Goal: Task Accomplishment & Management: Manage account settings

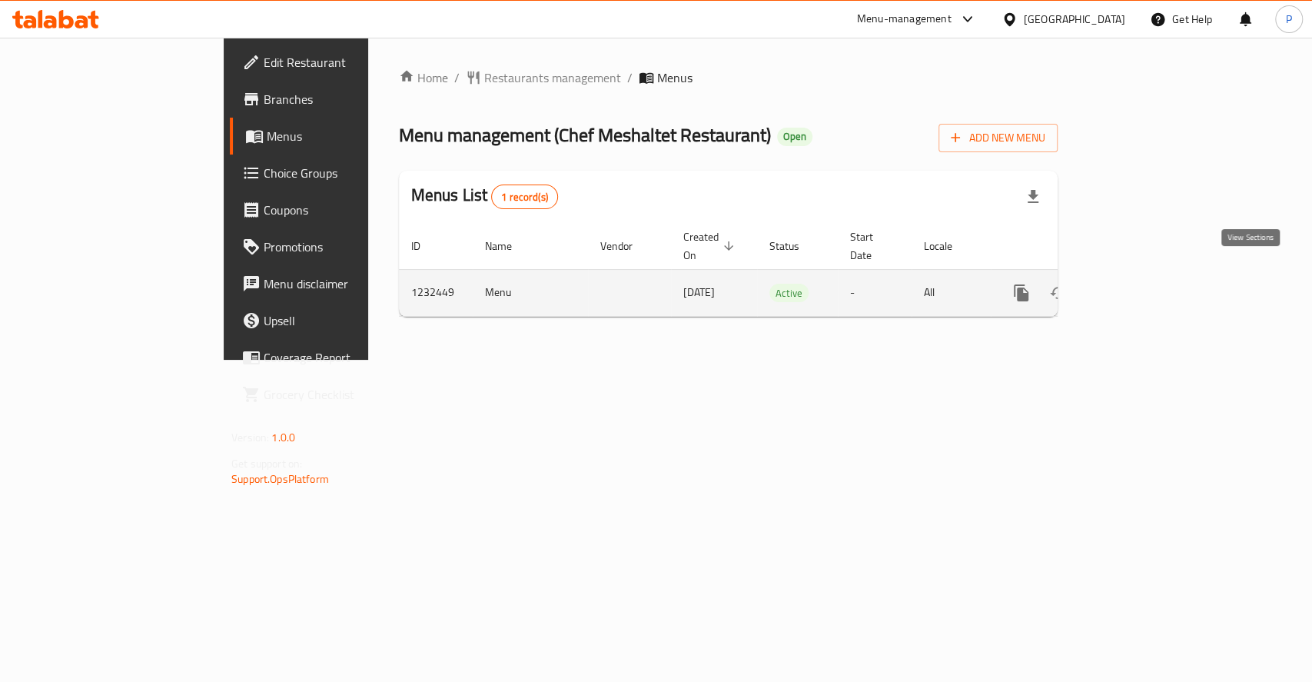
click at [1151, 274] on link "enhanced table" at bounding box center [1132, 292] width 37 height 37
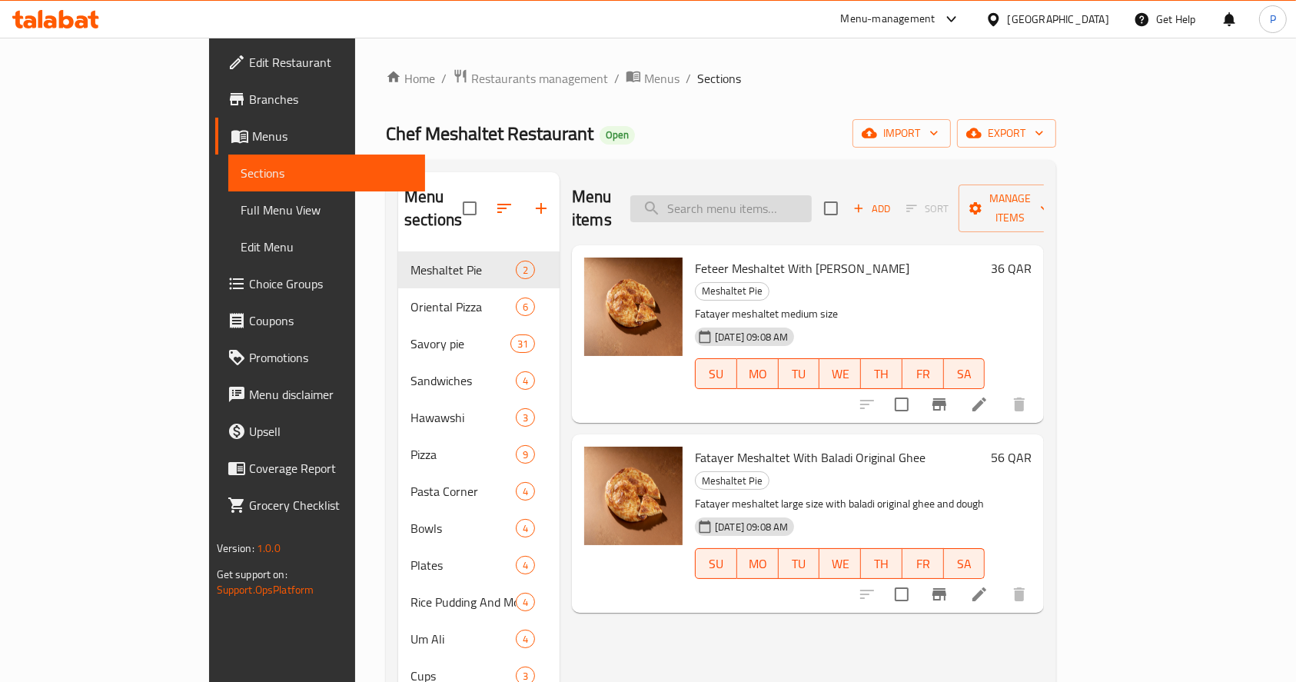
click at [812, 203] on input "search" at bounding box center [720, 208] width 181 height 27
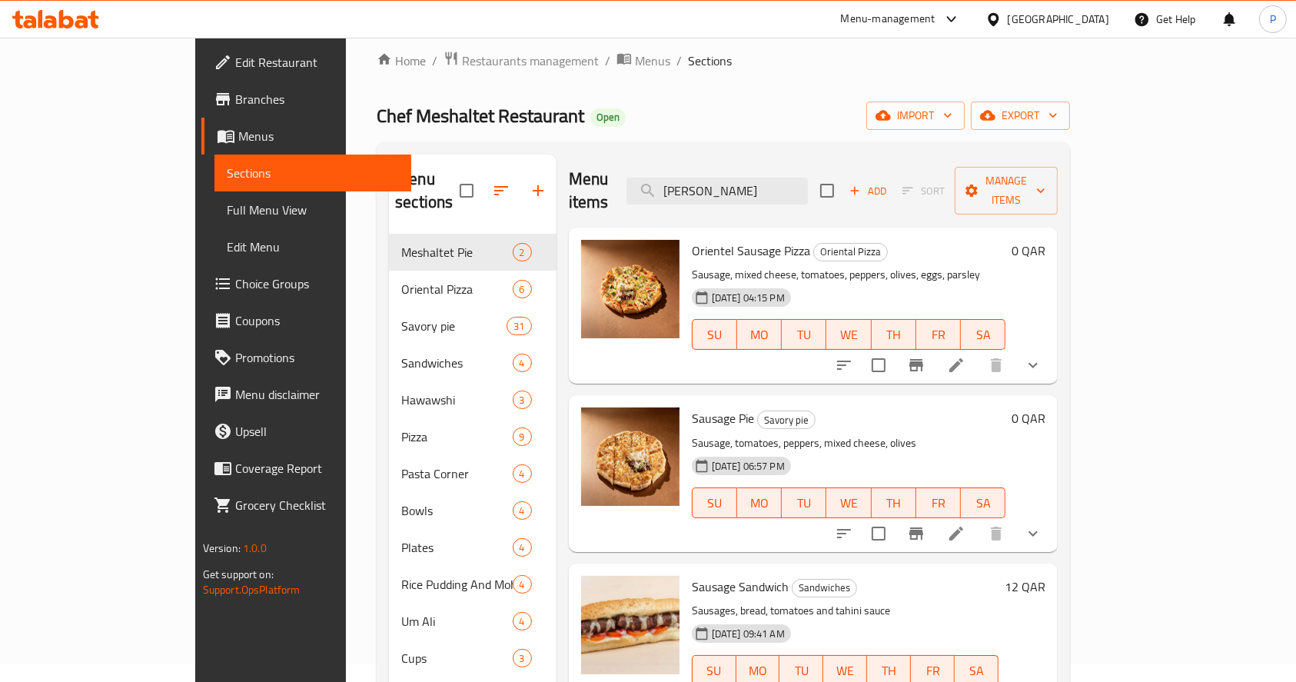
scroll to position [102, 0]
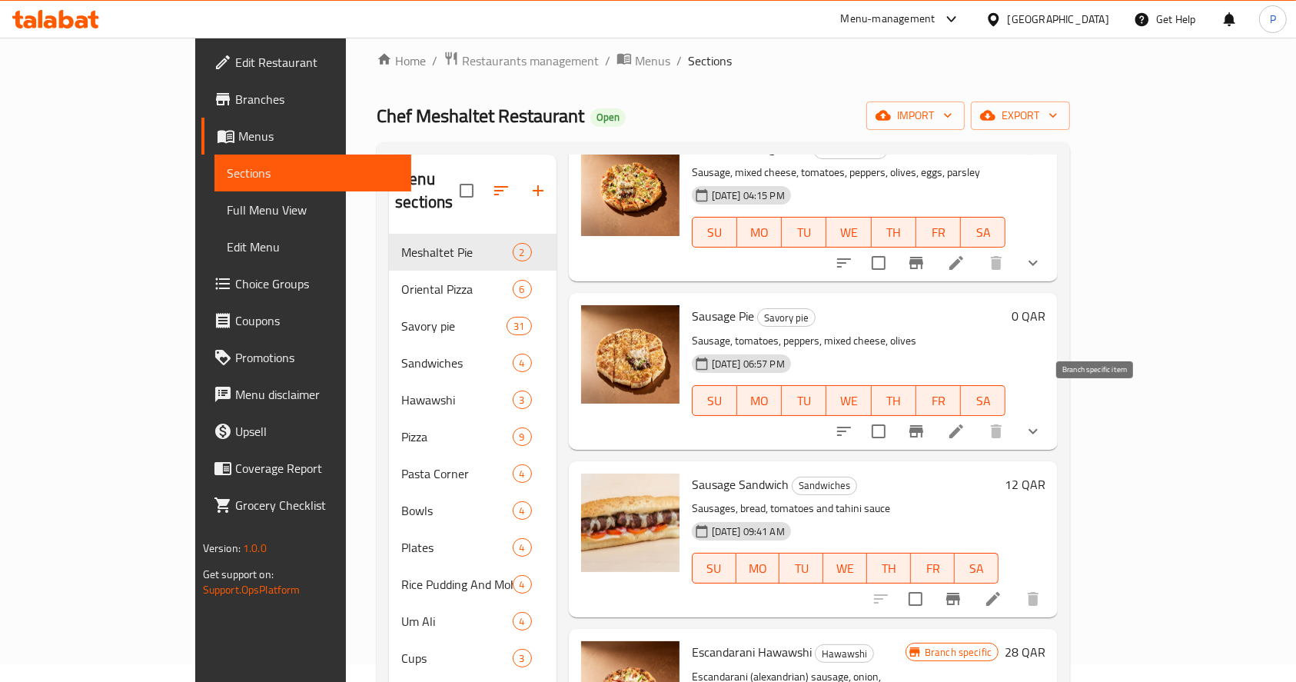
type input "[PERSON_NAME]"
click at [923, 425] on icon "Branch-specific-item" at bounding box center [916, 431] width 14 height 12
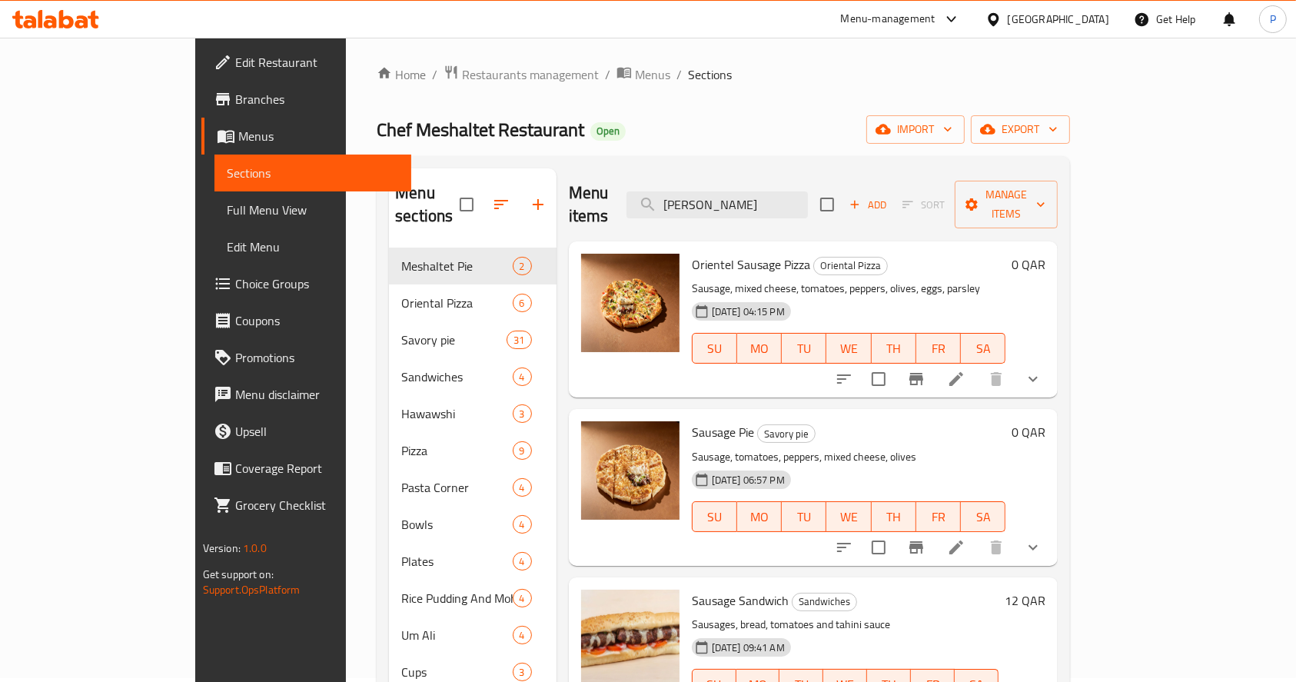
scroll to position [0, 0]
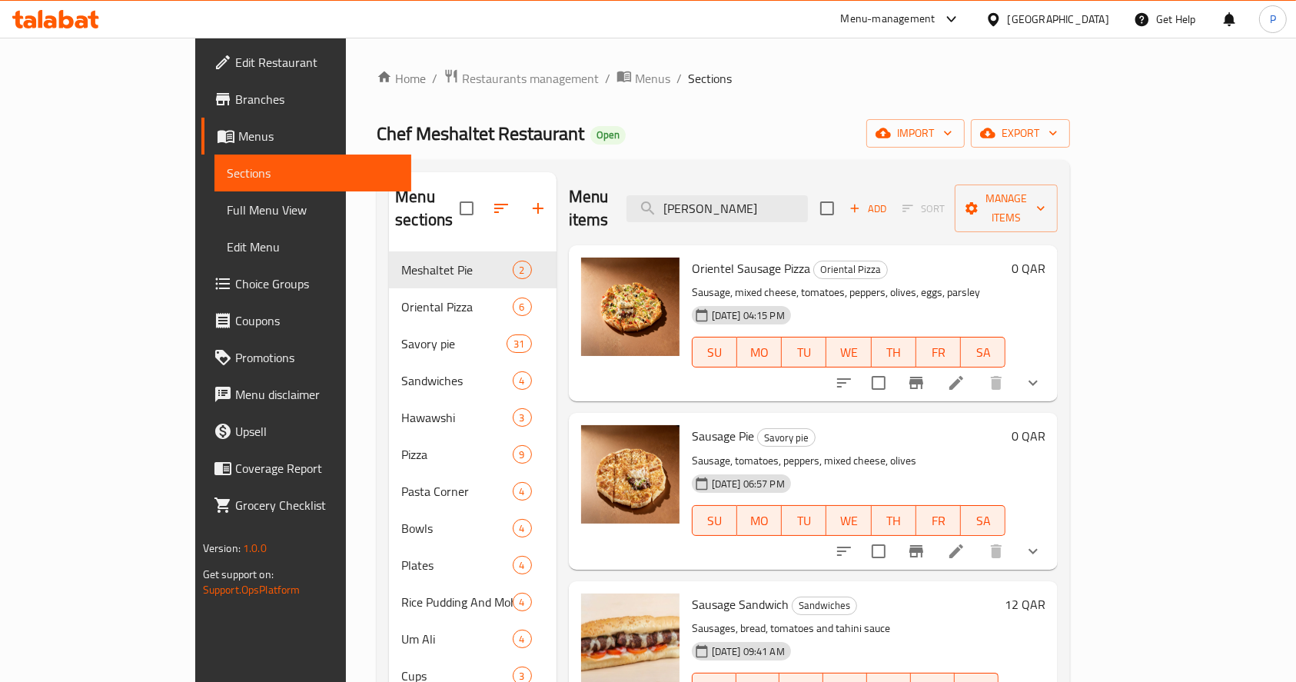
drag, startPoint x: 760, startPoint y: 195, endPoint x: 690, endPoint y: 192, distance: 70.0
click at [690, 192] on div "Menu items [PERSON_NAME] Add Sort Manage items" at bounding box center [814, 208] width 490 height 73
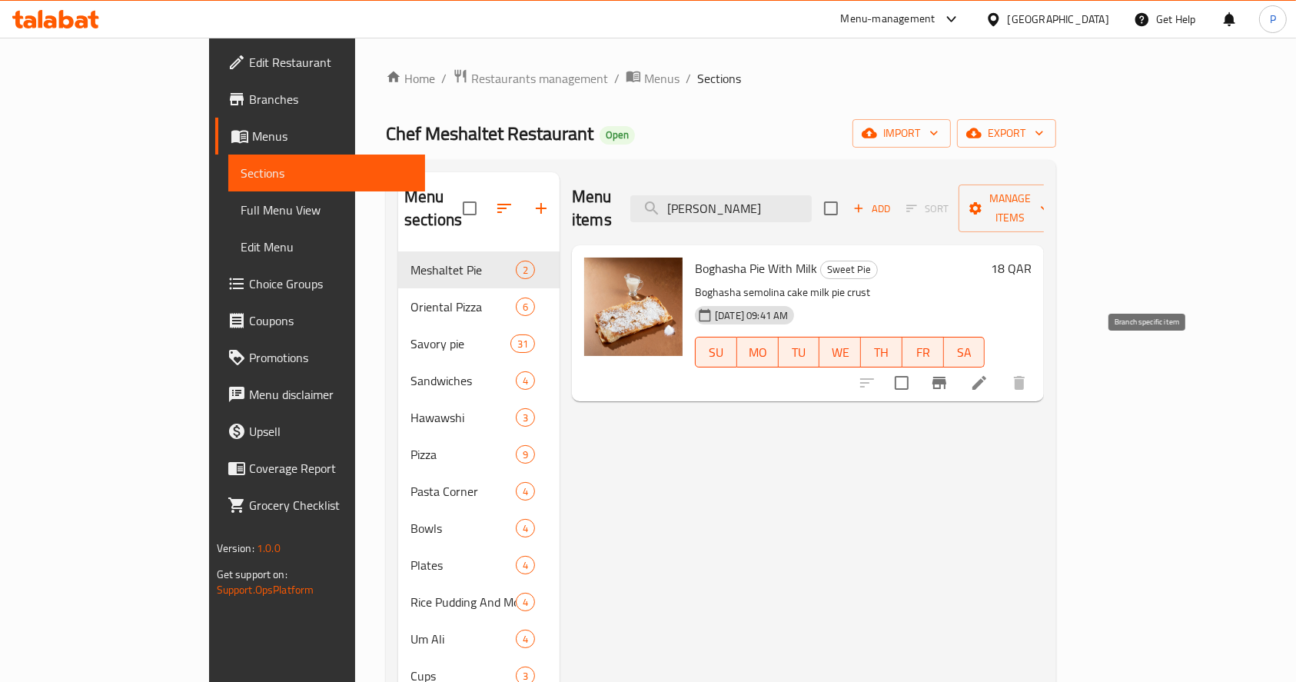
click at [946, 377] on icon "Branch-specific-item" at bounding box center [940, 383] width 14 height 12
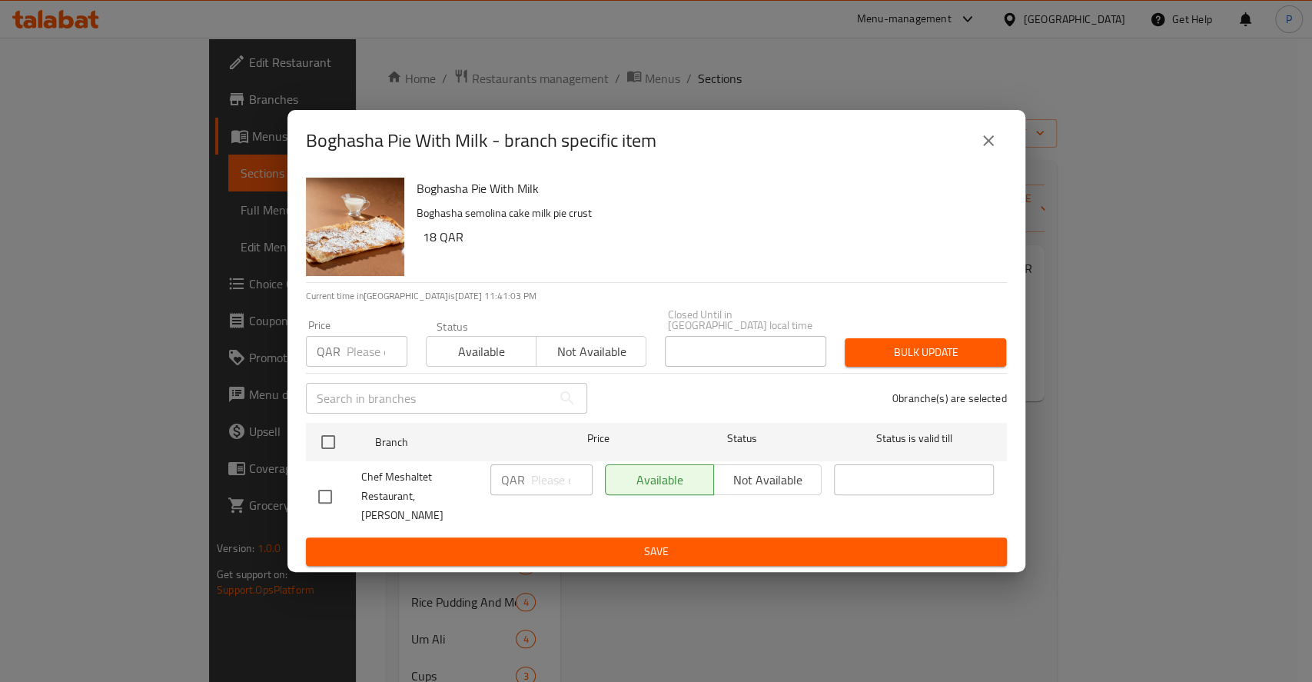
click at [986, 145] on icon "close" at bounding box center [988, 140] width 18 height 18
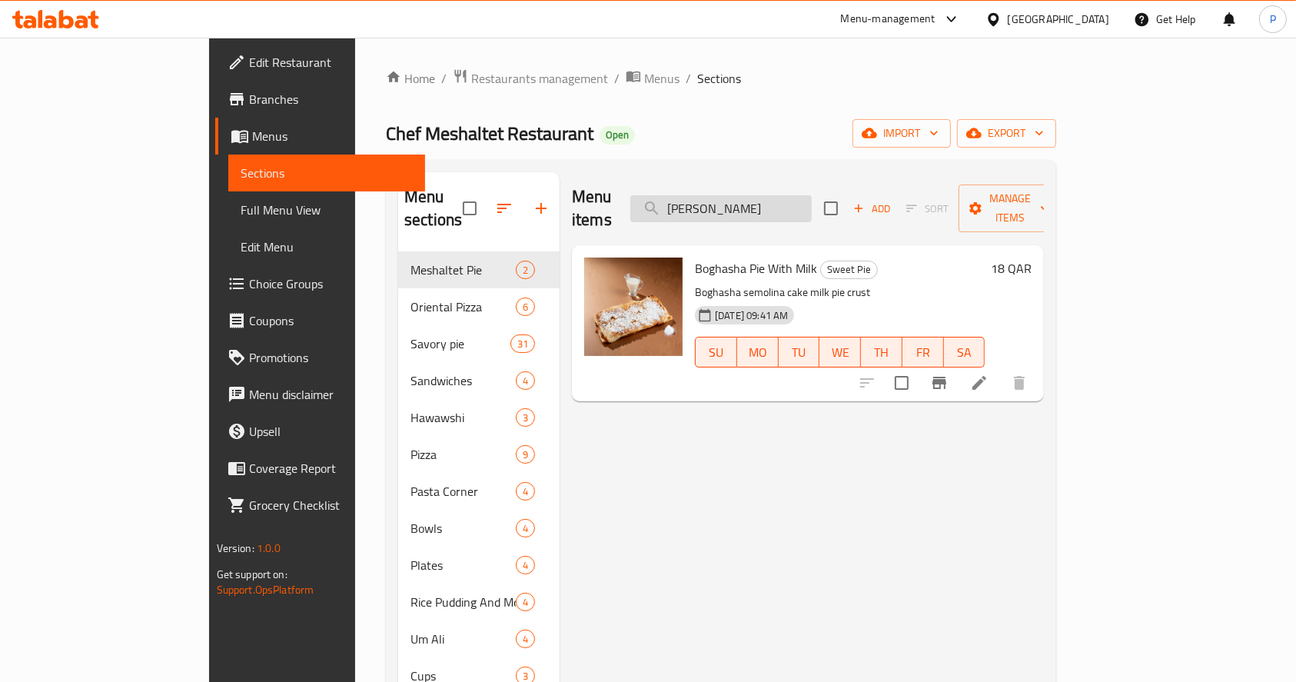
click at [812, 196] on input "[PERSON_NAME]" at bounding box center [720, 208] width 181 height 27
type input "b"
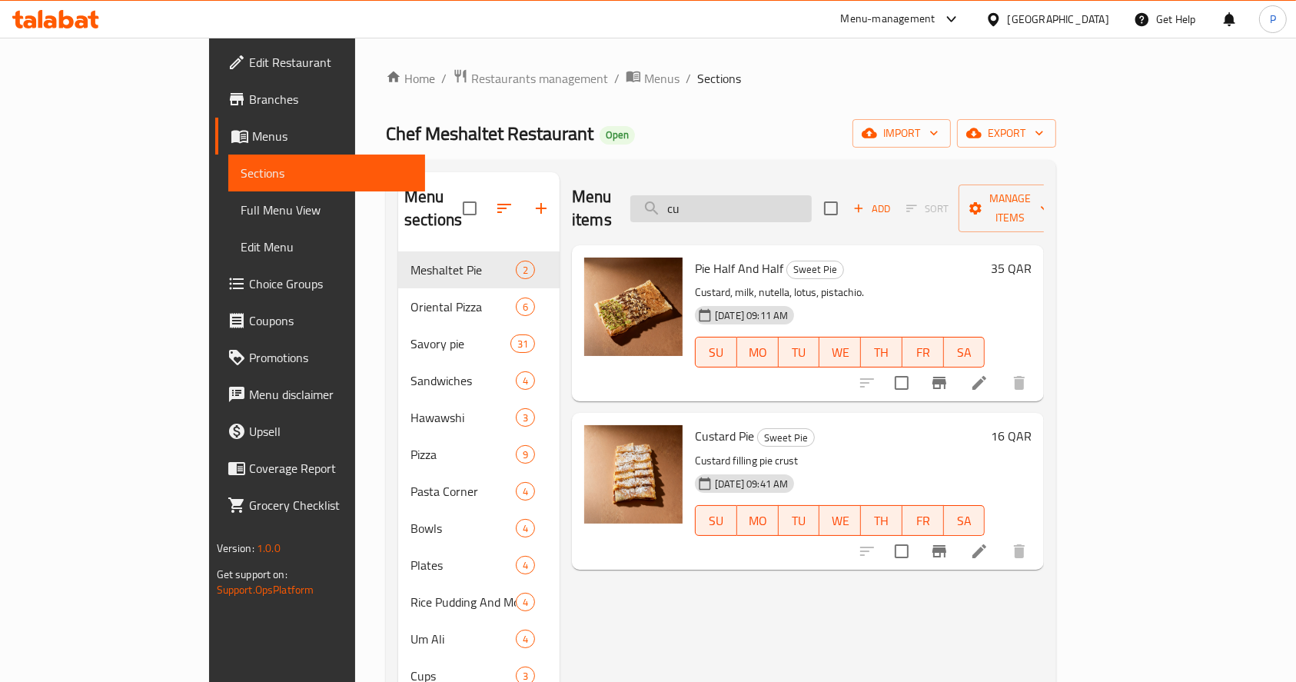
type input "c"
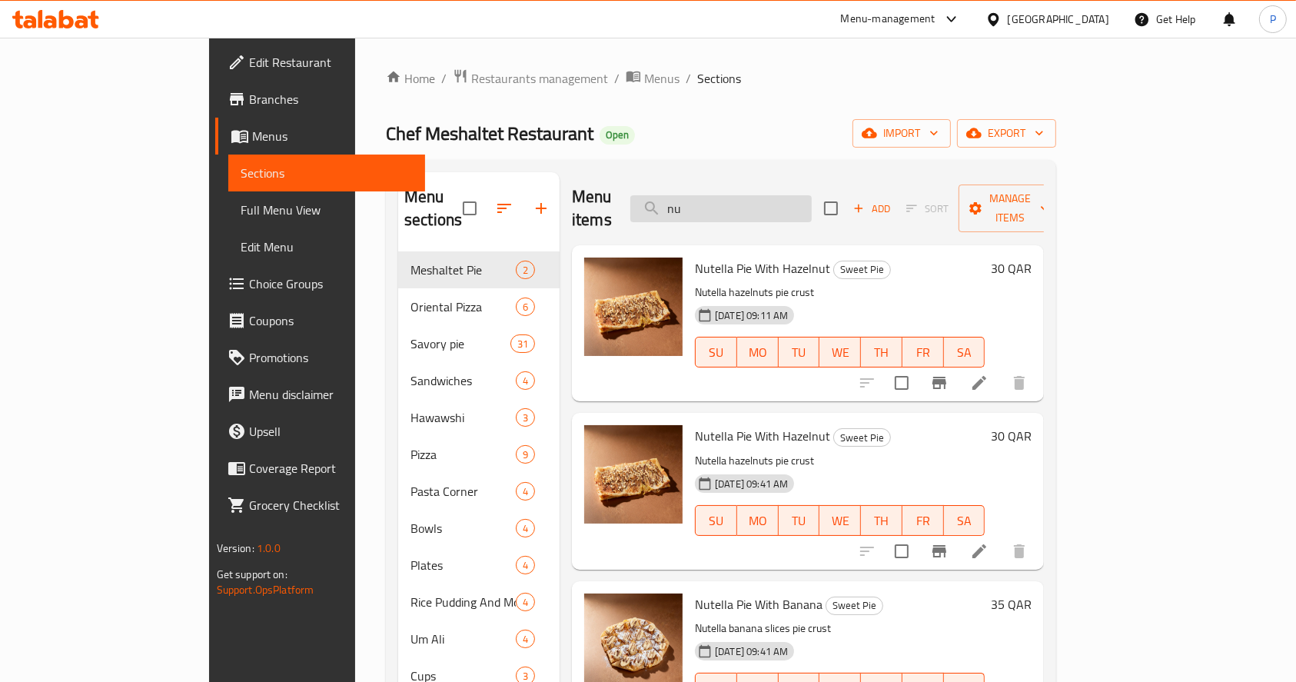
type input "n"
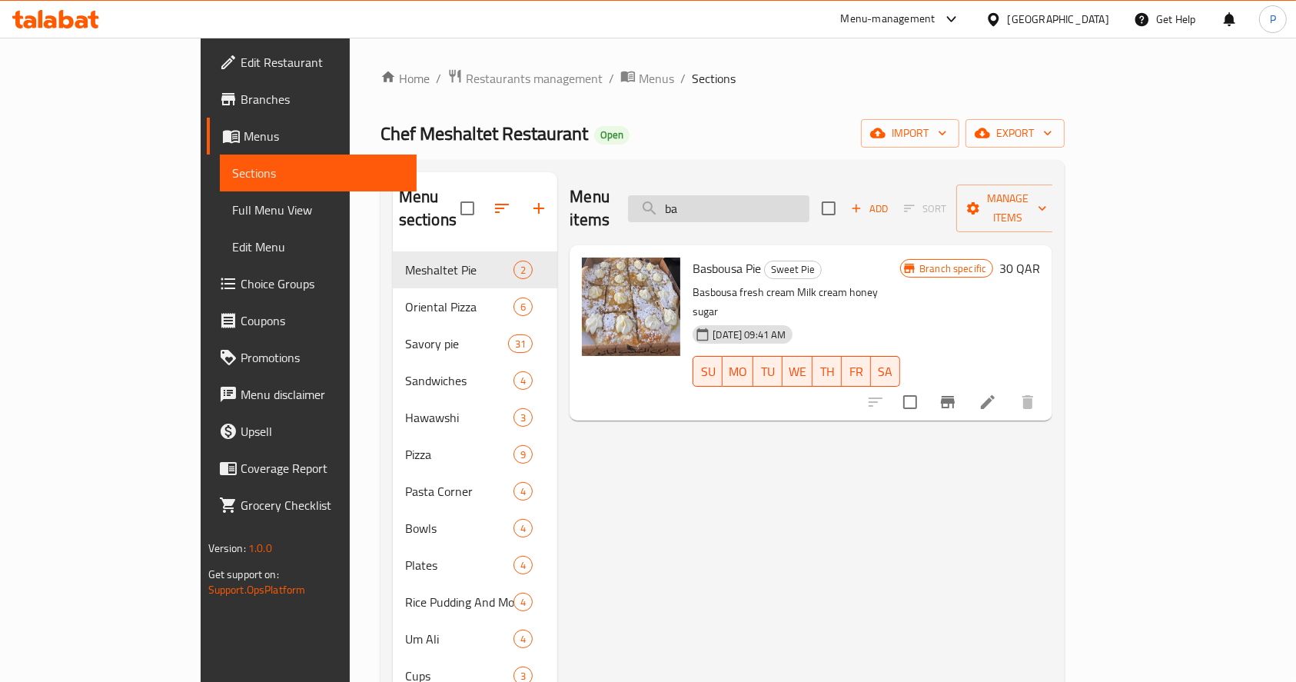
type input "b"
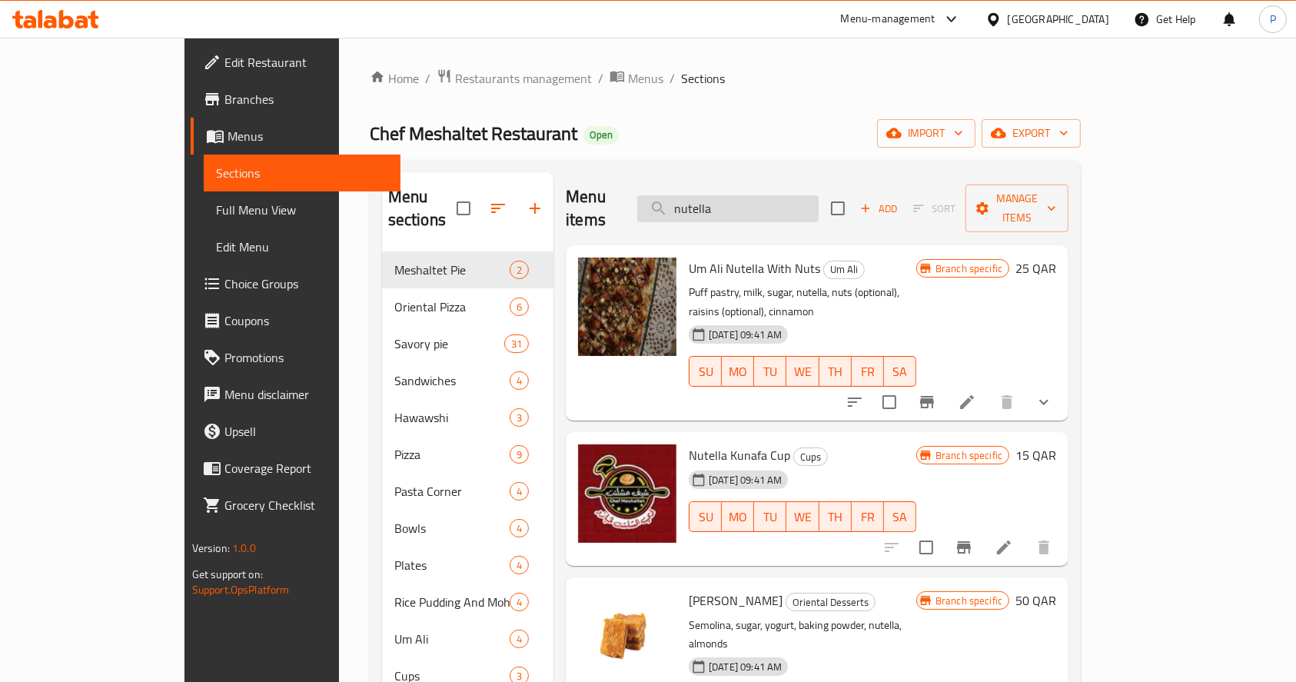
drag, startPoint x: 820, startPoint y: 196, endPoint x: 794, endPoint y: 206, distance: 27.3
click at [794, 206] on input "nutella" at bounding box center [727, 208] width 181 height 27
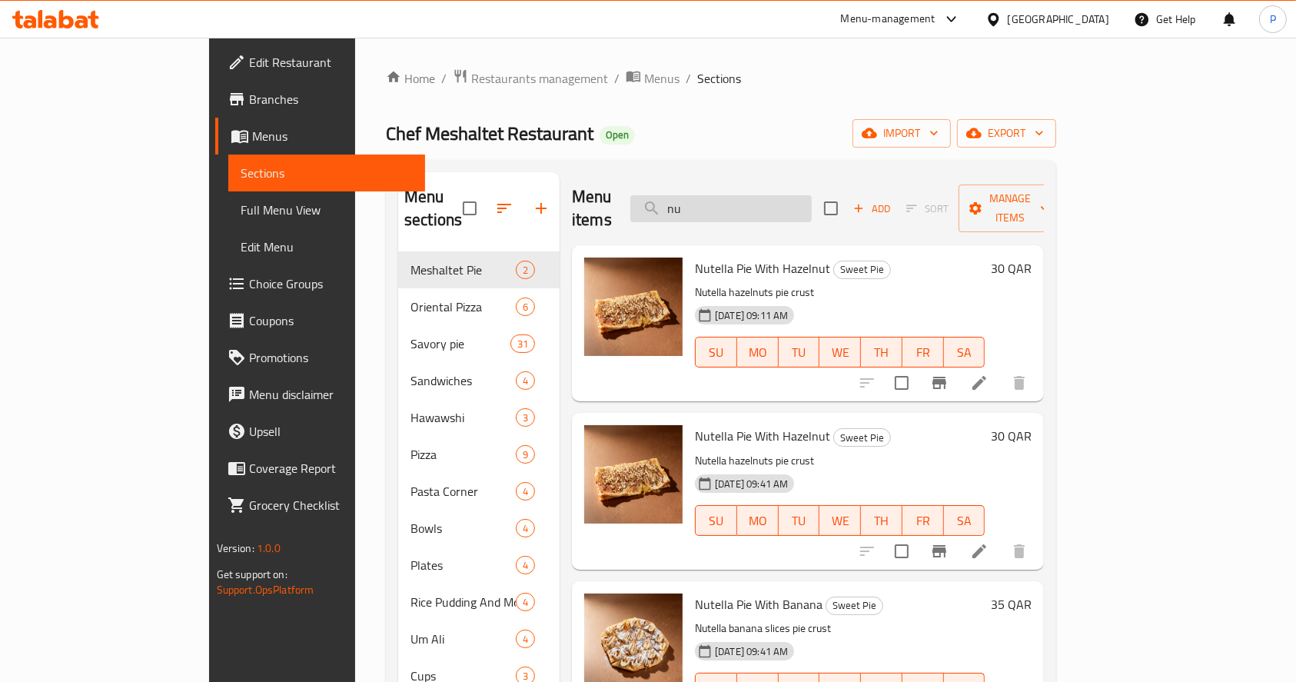
type input "n"
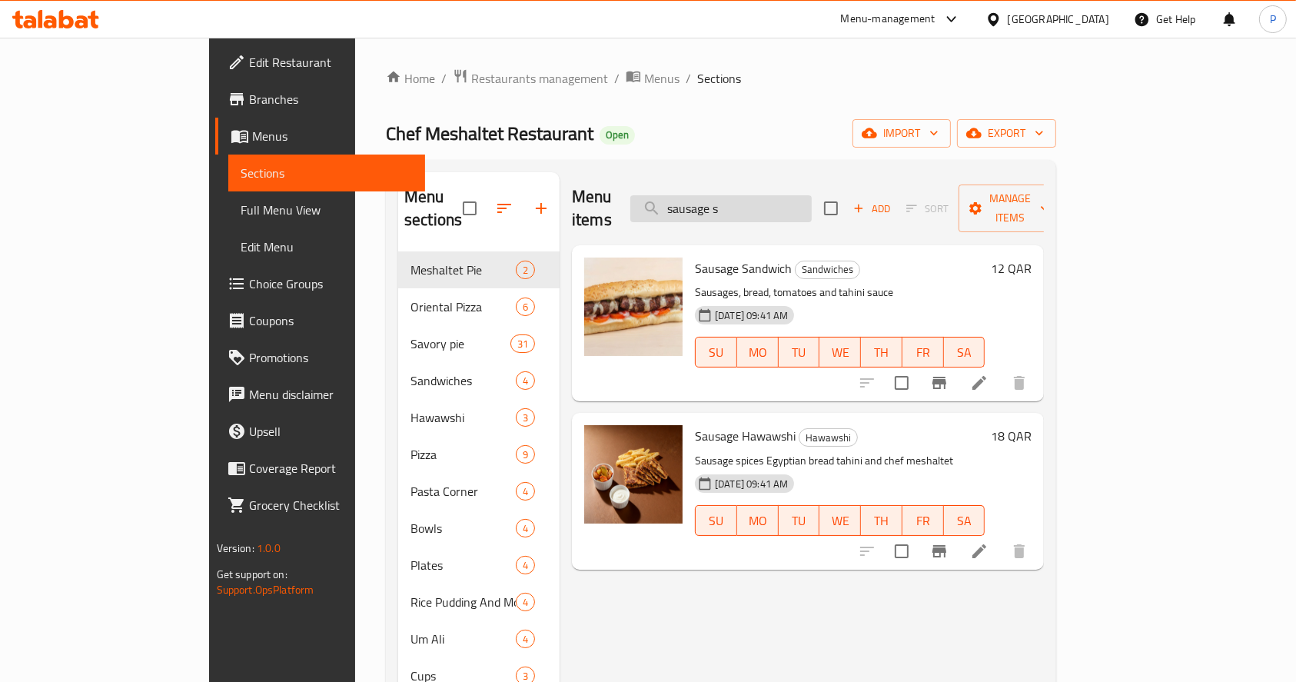
type input "sausage s"
click at [946, 377] on icon "Branch-specific-item" at bounding box center [940, 383] width 14 height 12
click at [1001, 369] on li at bounding box center [979, 383] width 43 height 28
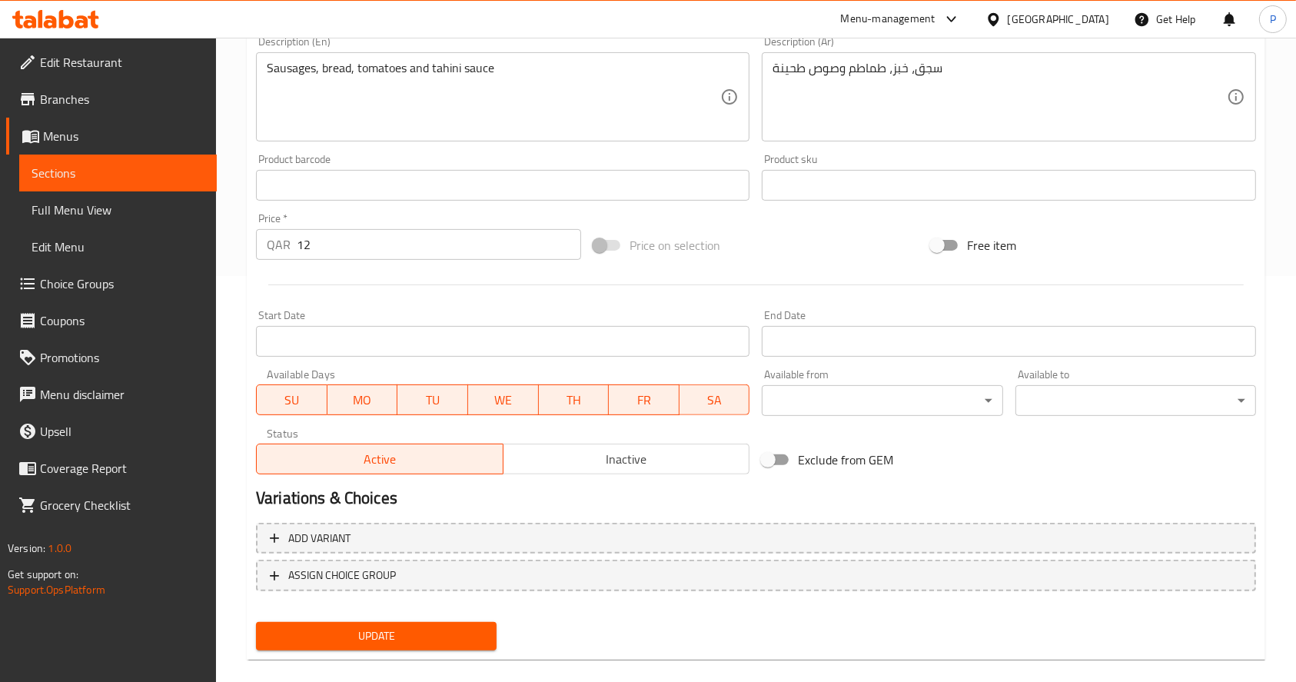
scroll to position [426, 0]
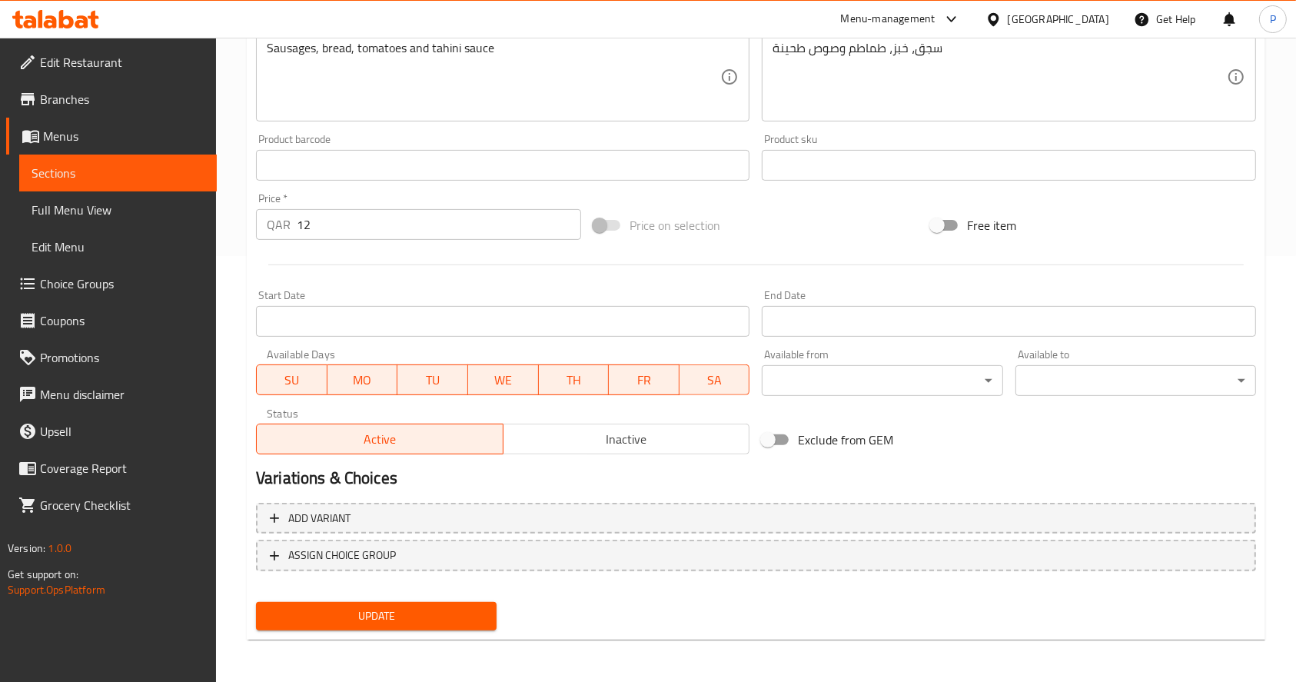
click at [330, 221] on input "12" at bounding box center [439, 224] width 284 height 31
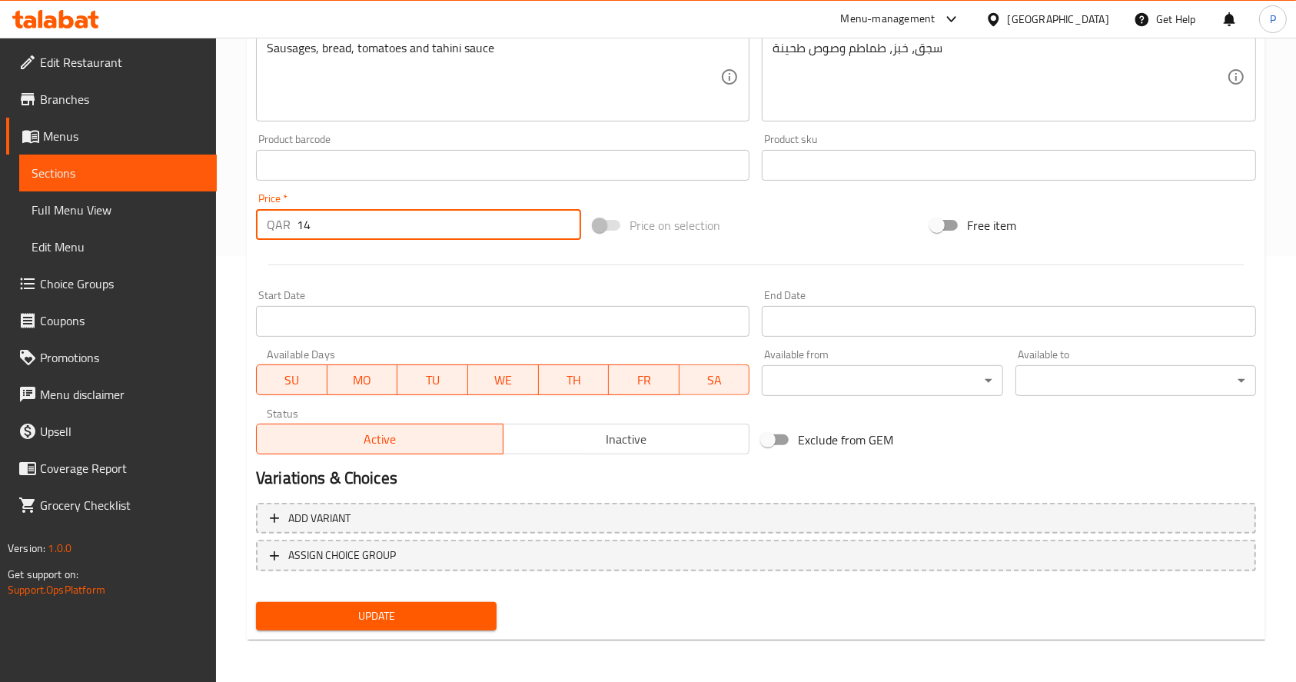
type input "14"
click at [412, 610] on span "Update" at bounding box center [376, 616] width 216 height 19
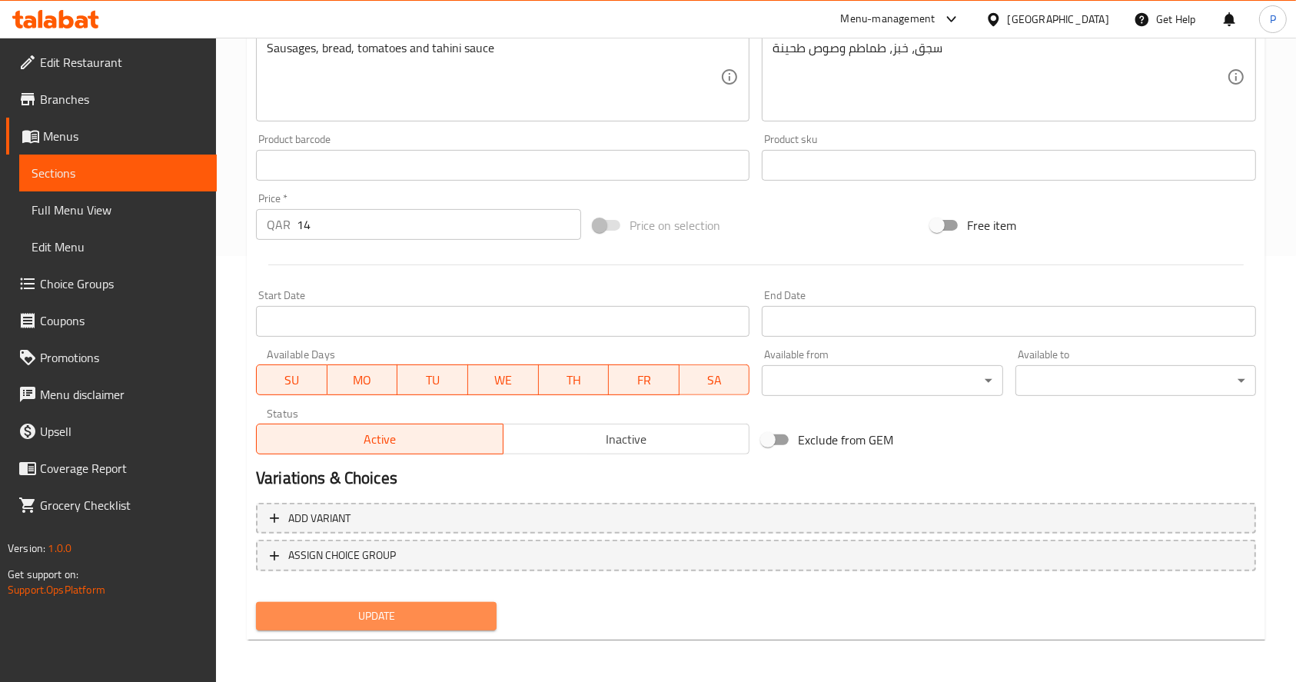
click at [408, 627] on button "Update" at bounding box center [376, 616] width 241 height 28
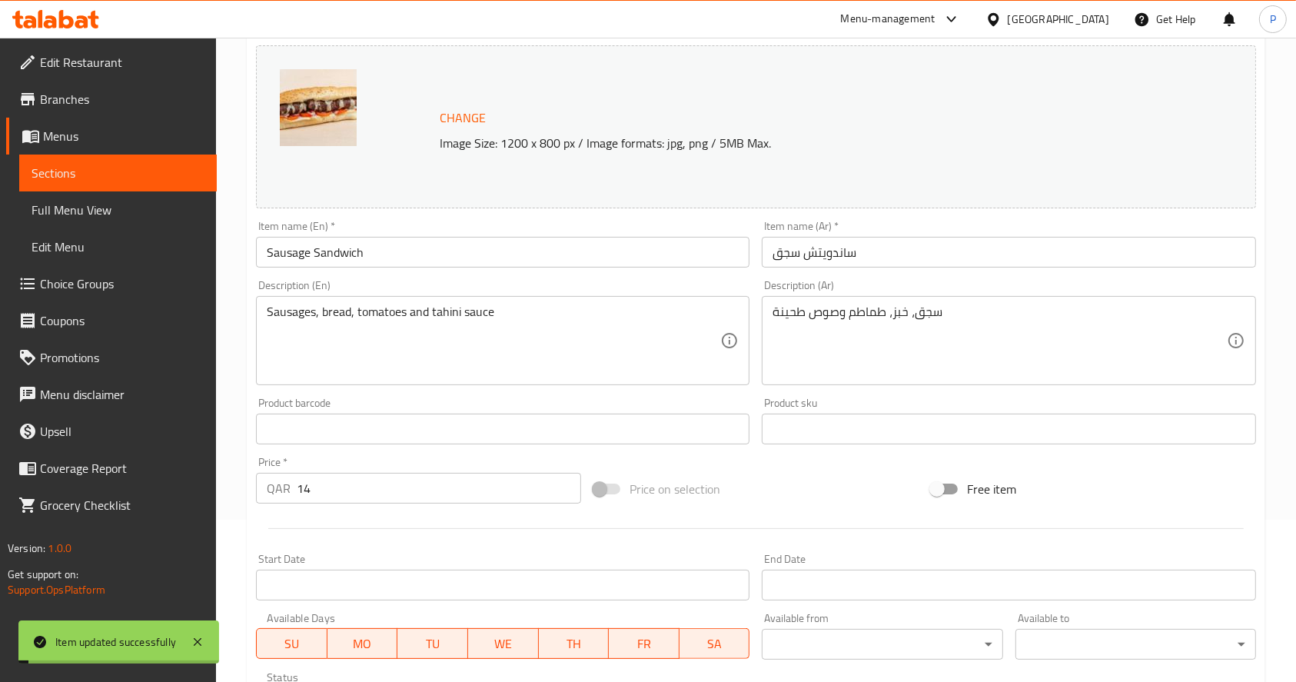
scroll to position [0, 0]
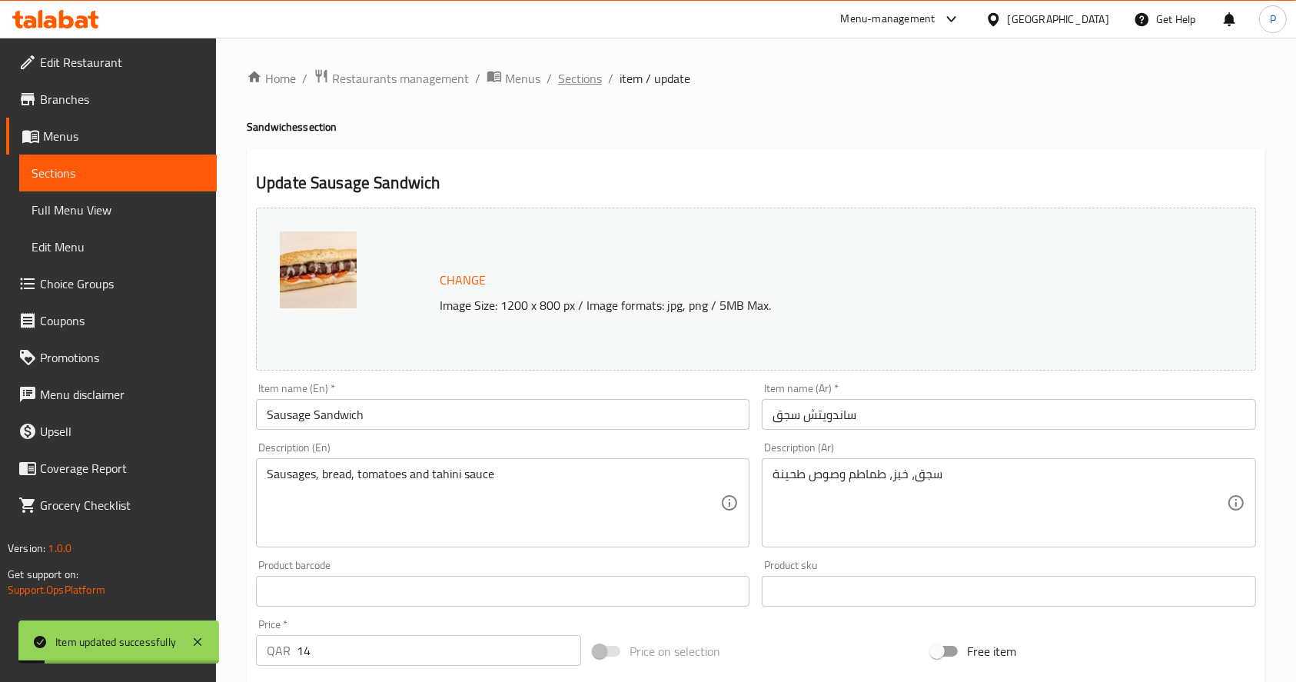
click at [589, 85] on span "Sections" at bounding box center [580, 78] width 44 height 18
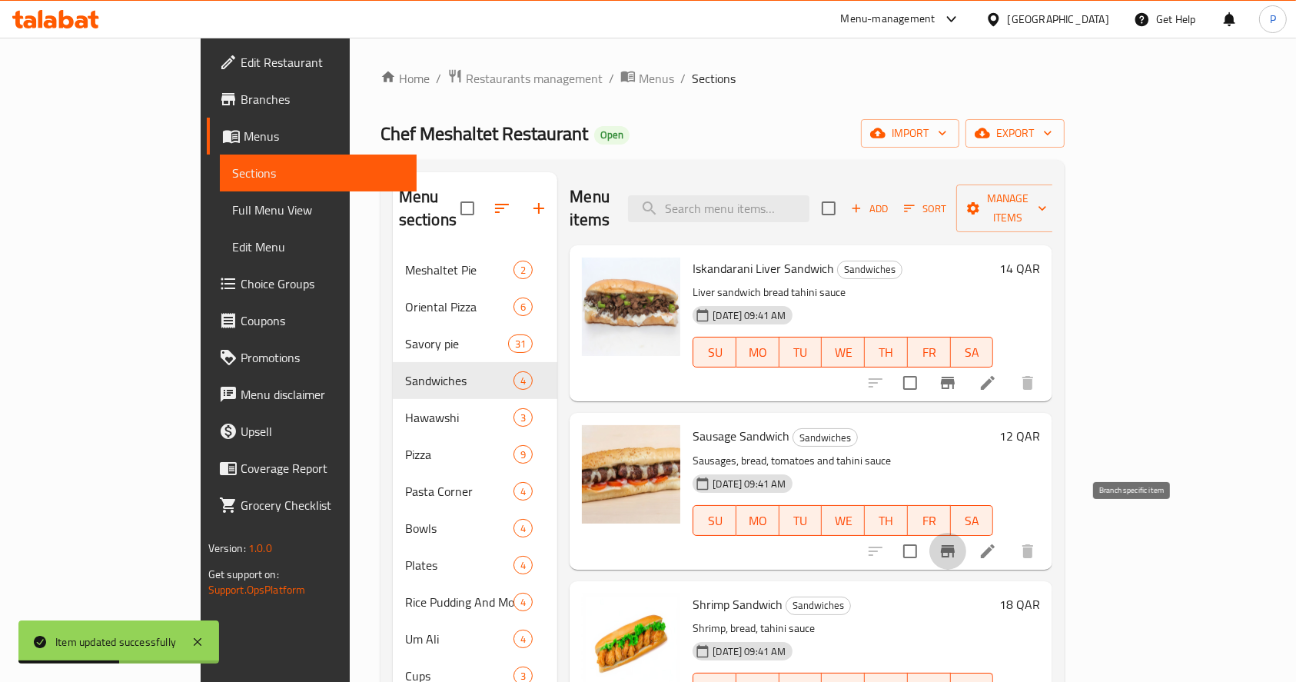
click at [957, 542] on icon "Branch-specific-item" at bounding box center [948, 551] width 18 height 18
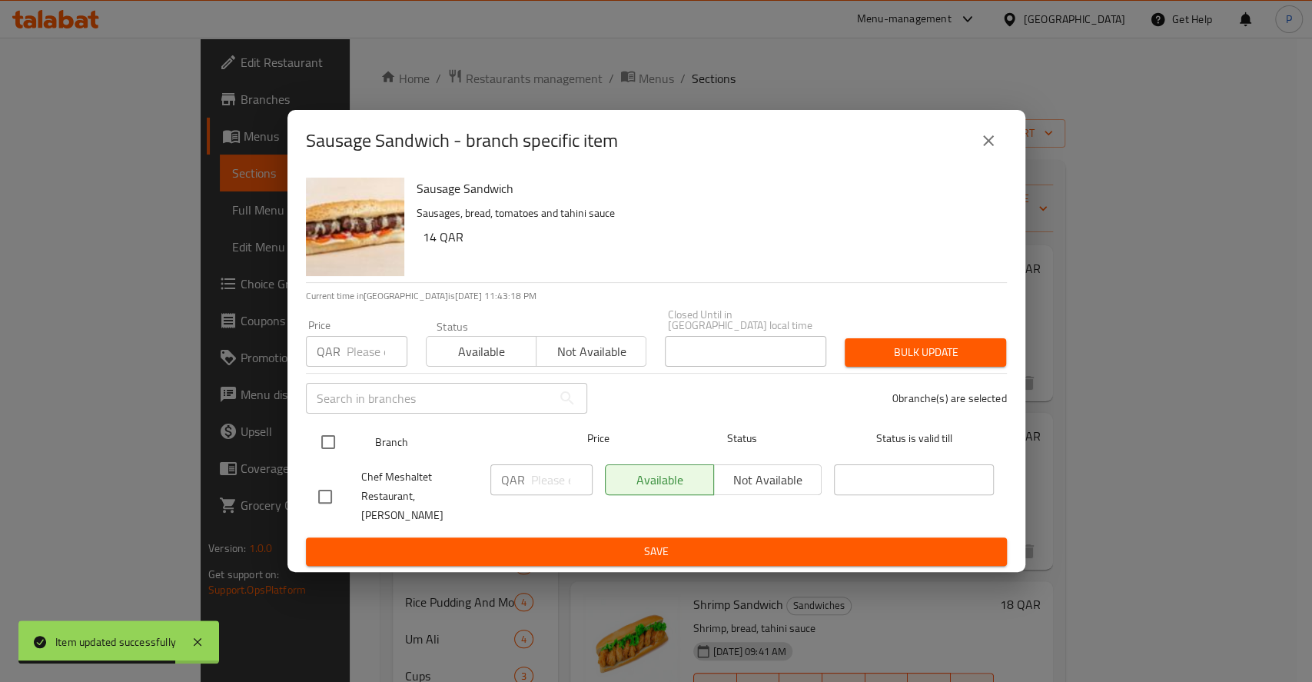
click at [329, 449] on input "checkbox" at bounding box center [328, 442] width 32 height 32
checkbox input "true"
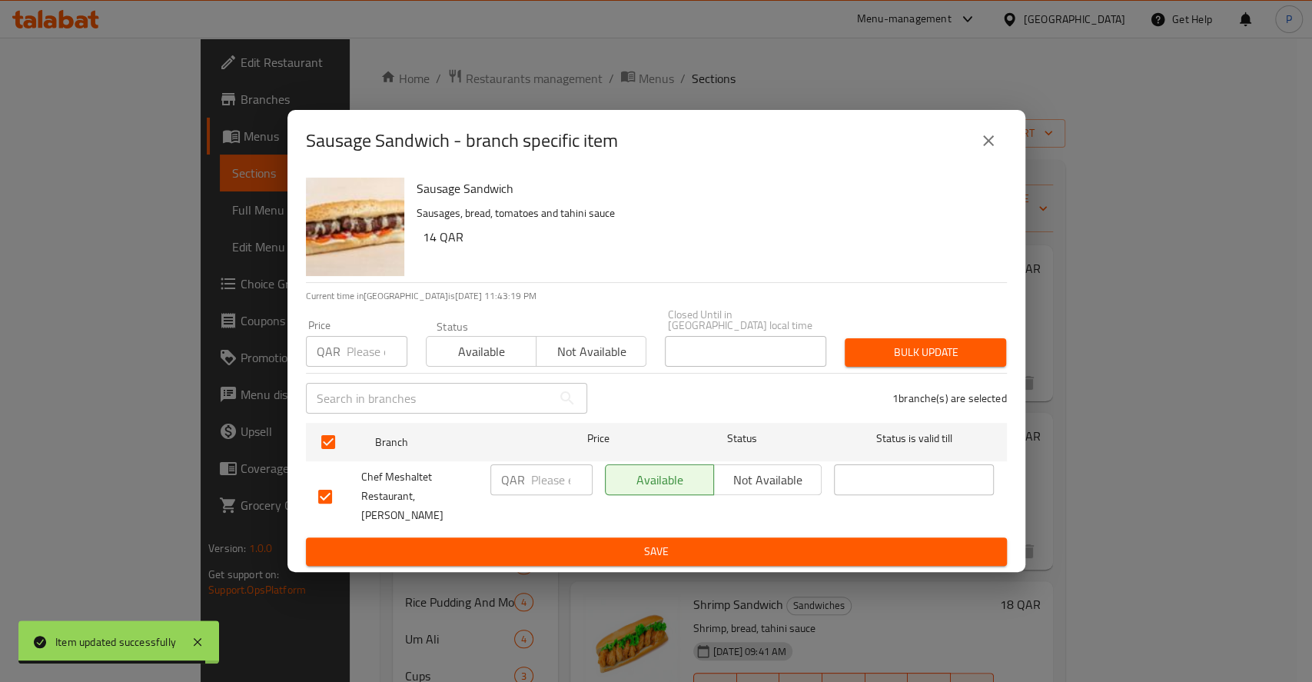
click at [557, 493] on input "number" at bounding box center [562, 479] width 62 height 31
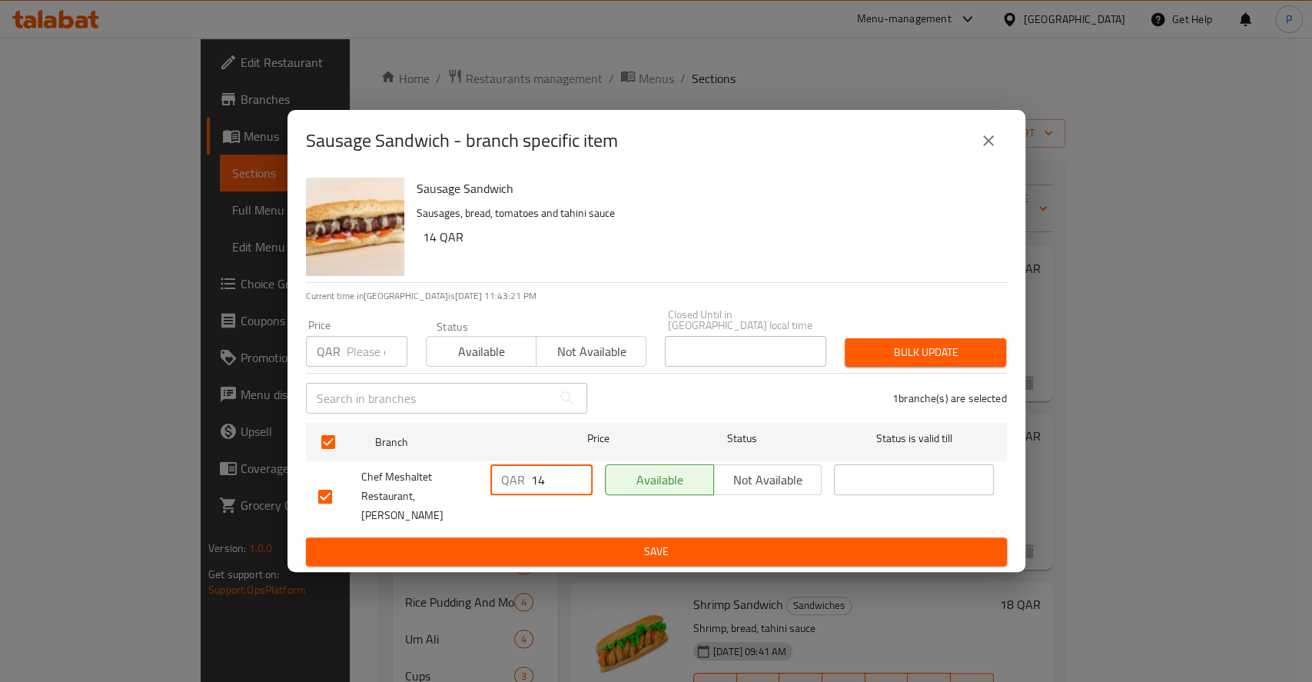
type input "14"
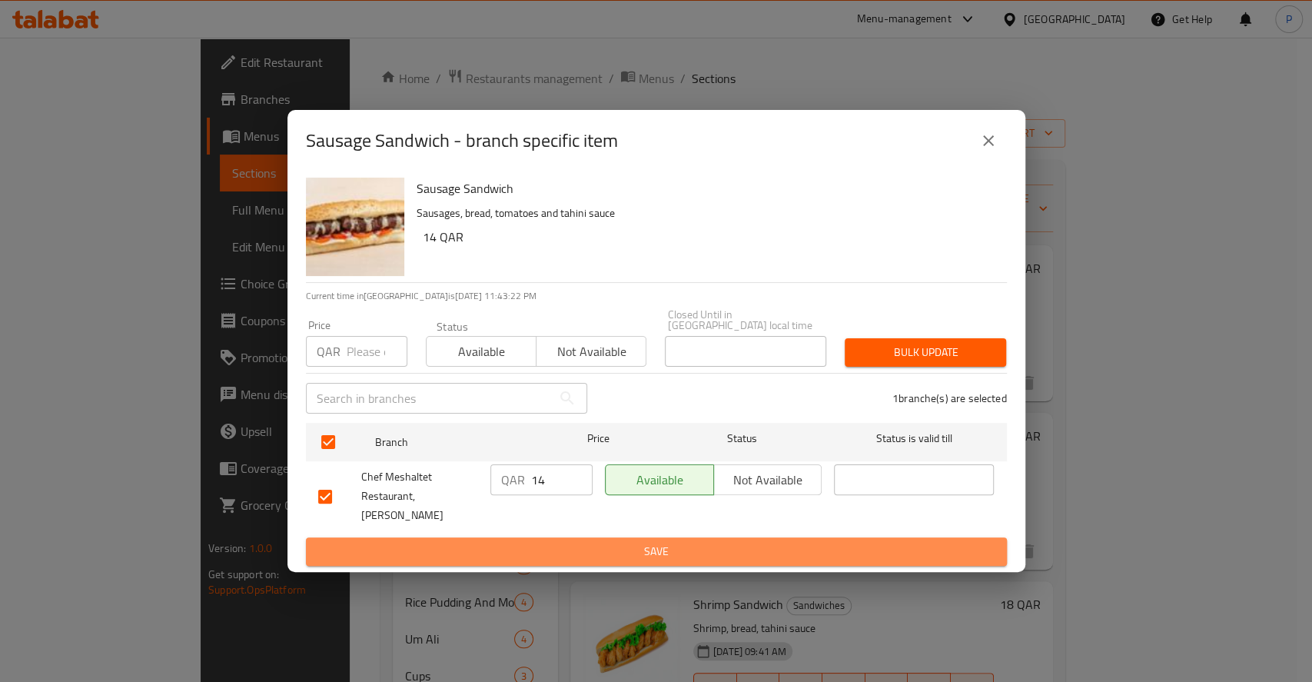
click at [725, 542] on span "Save" at bounding box center [656, 551] width 677 height 19
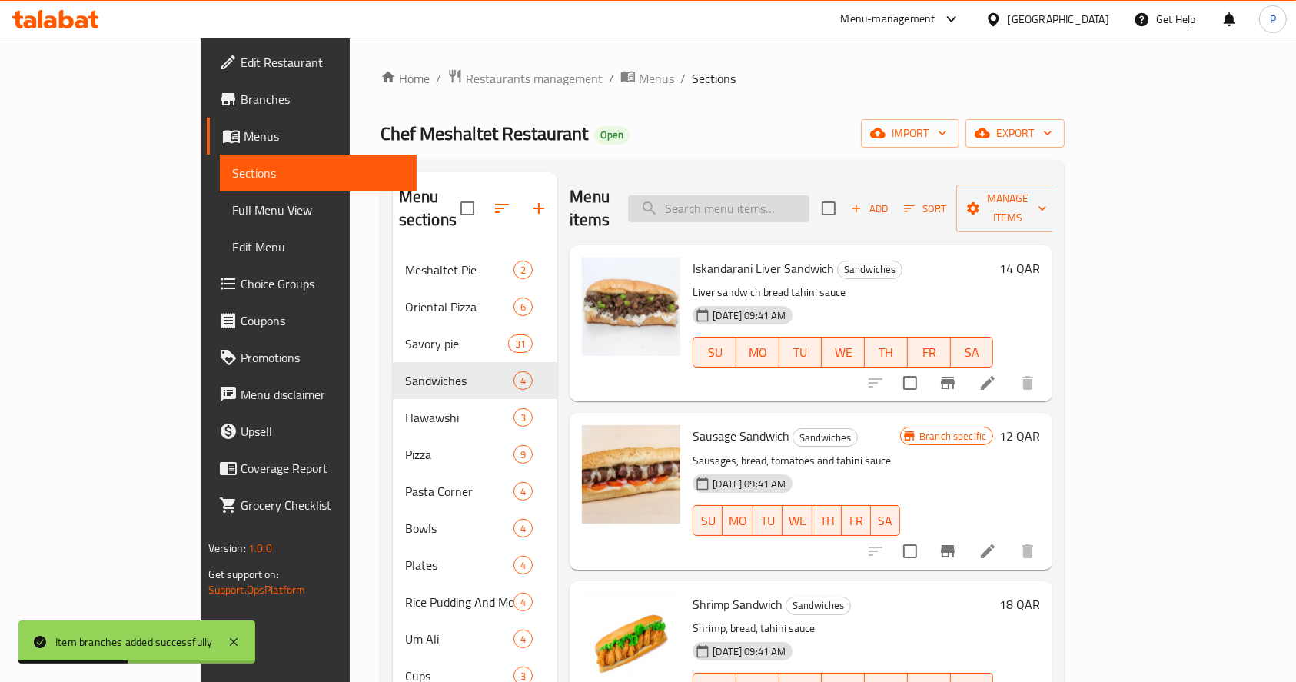
click at [752, 203] on input "search" at bounding box center [718, 208] width 181 height 27
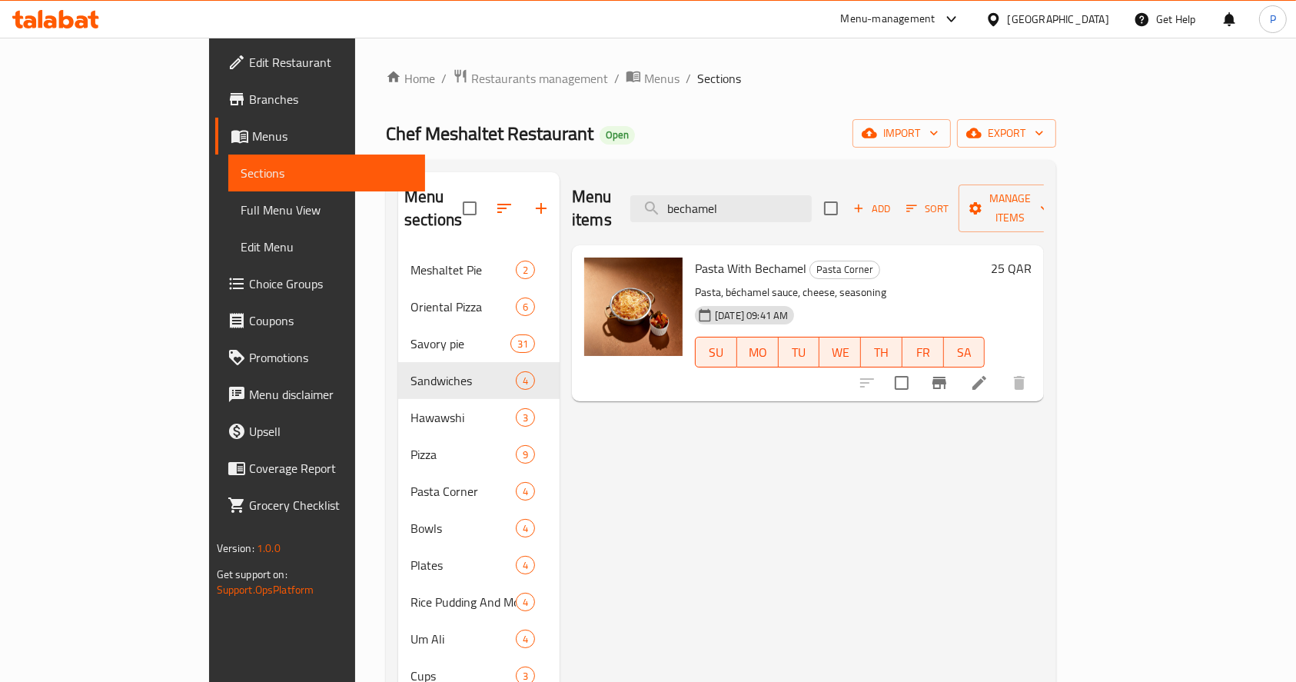
type input "bechamel"
click at [989, 374] on icon at bounding box center [979, 383] width 18 height 18
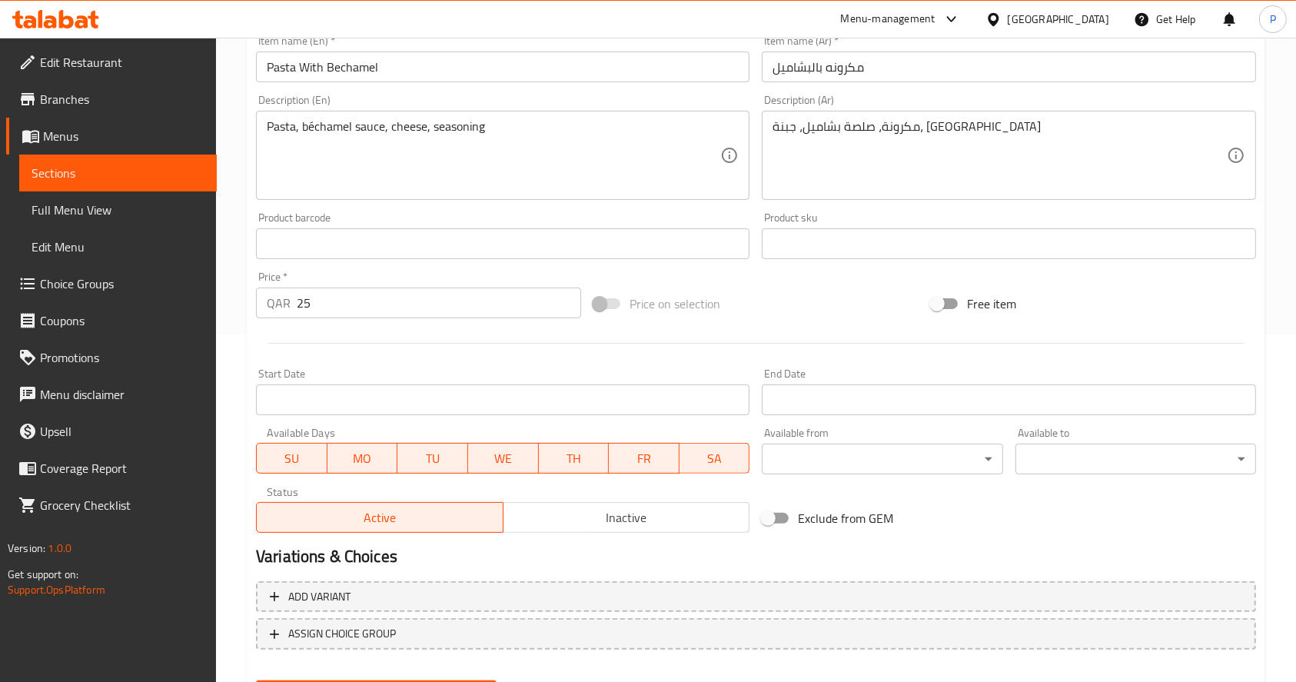
scroll to position [426, 0]
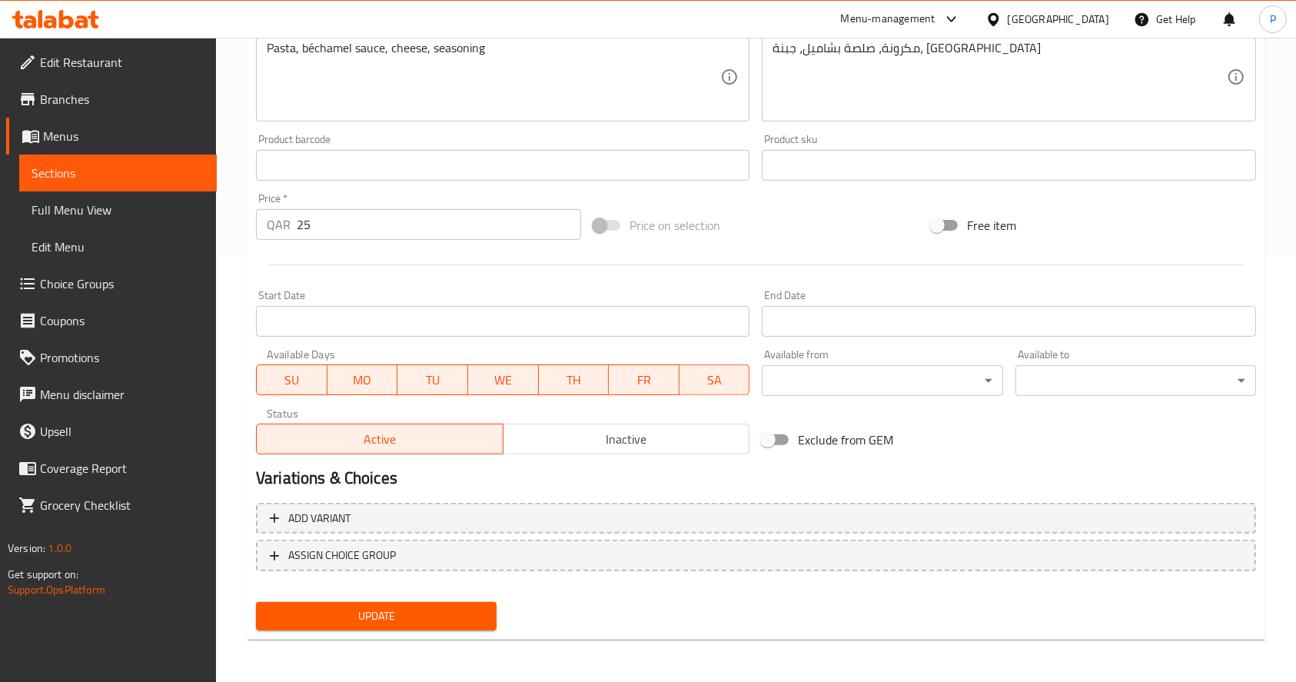
click at [348, 222] on input "25" at bounding box center [439, 224] width 284 height 31
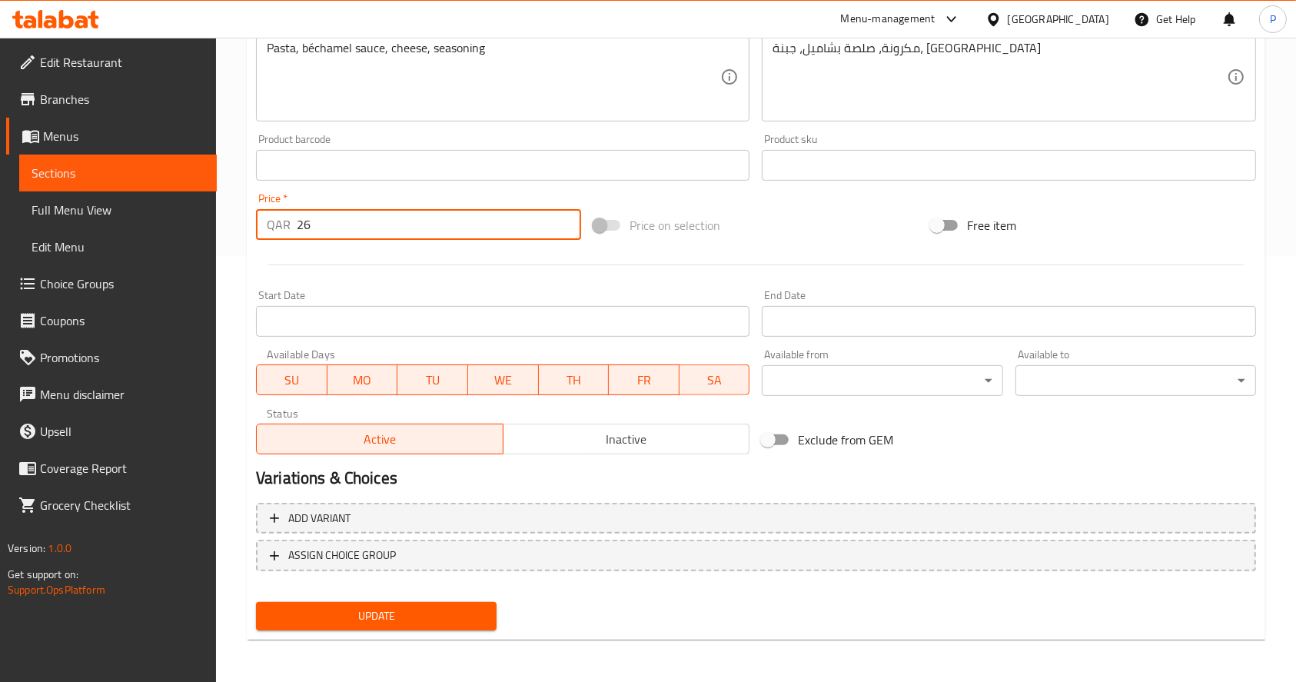
type input "26"
click at [391, 610] on span "Update" at bounding box center [376, 616] width 216 height 19
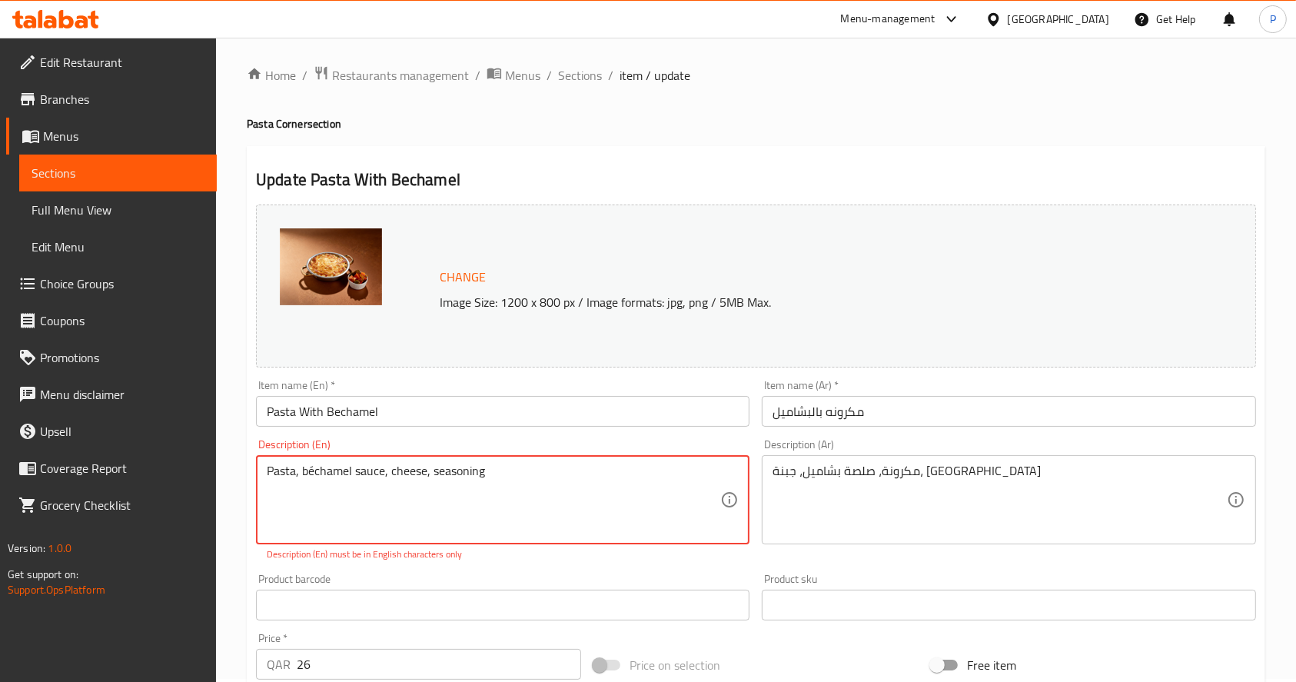
scroll to position [0, 0]
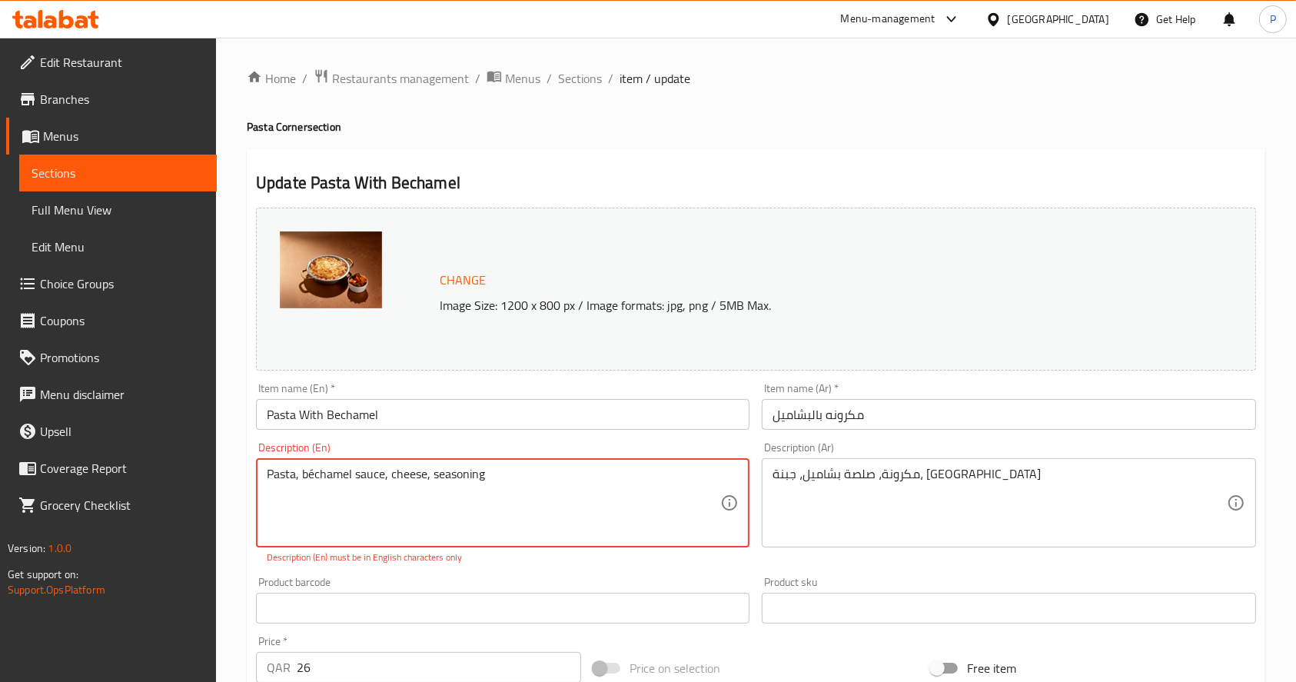
click at [306, 471] on textarea "Pasta, béchamel sauce, cheese, seasoning" at bounding box center [494, 503] width 454 height 73
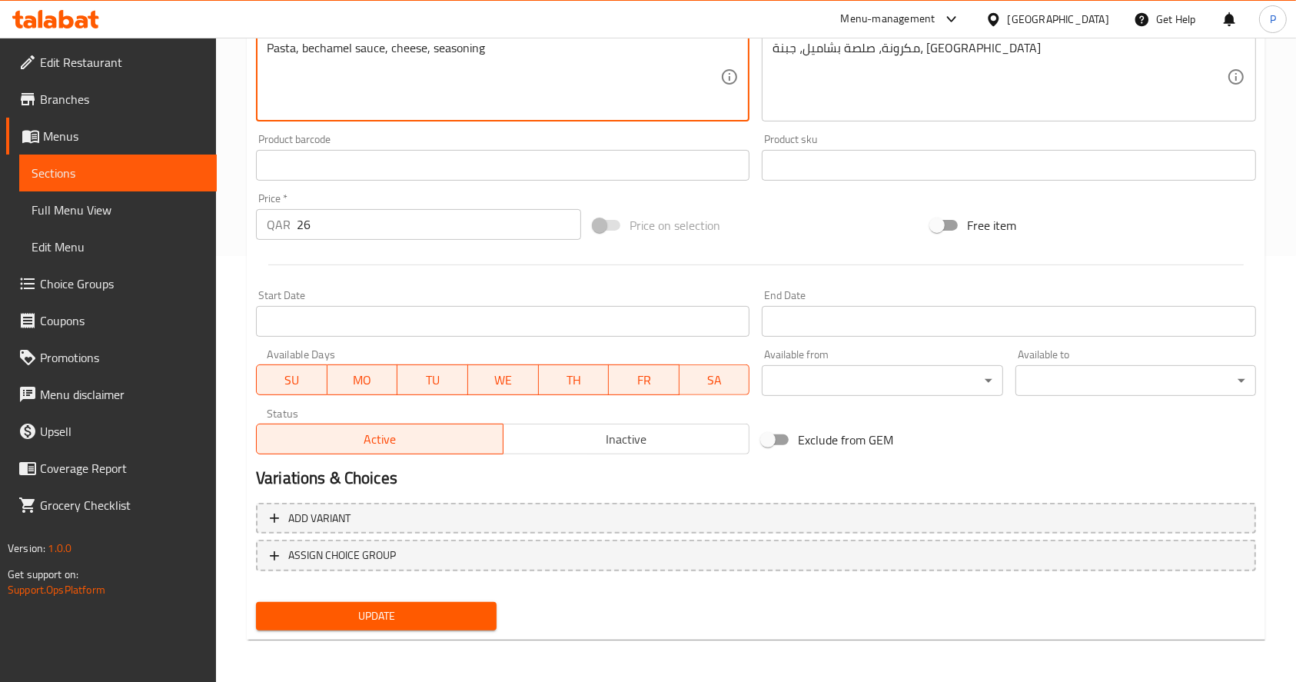
type textarea "Pasta, bechamel sauce, cheese, seasoning"
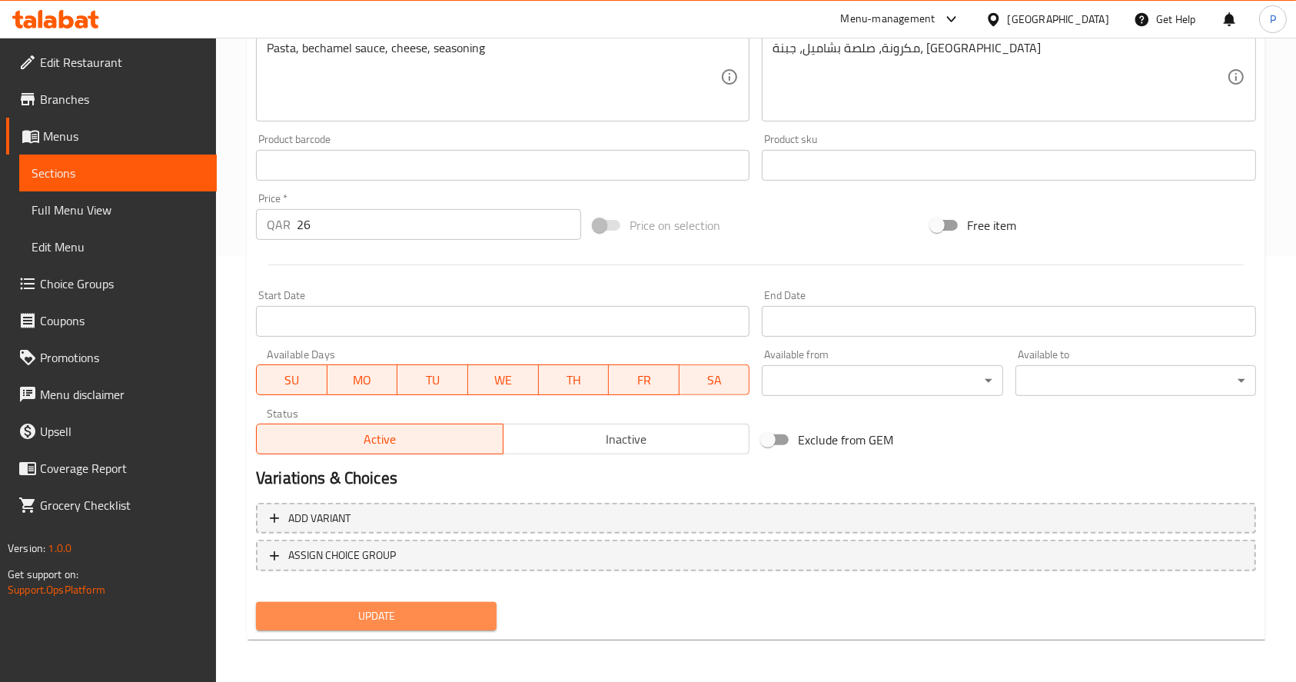
click at [384, 602] on button "Update" at bounding box center [376, 616] width 241 height 28
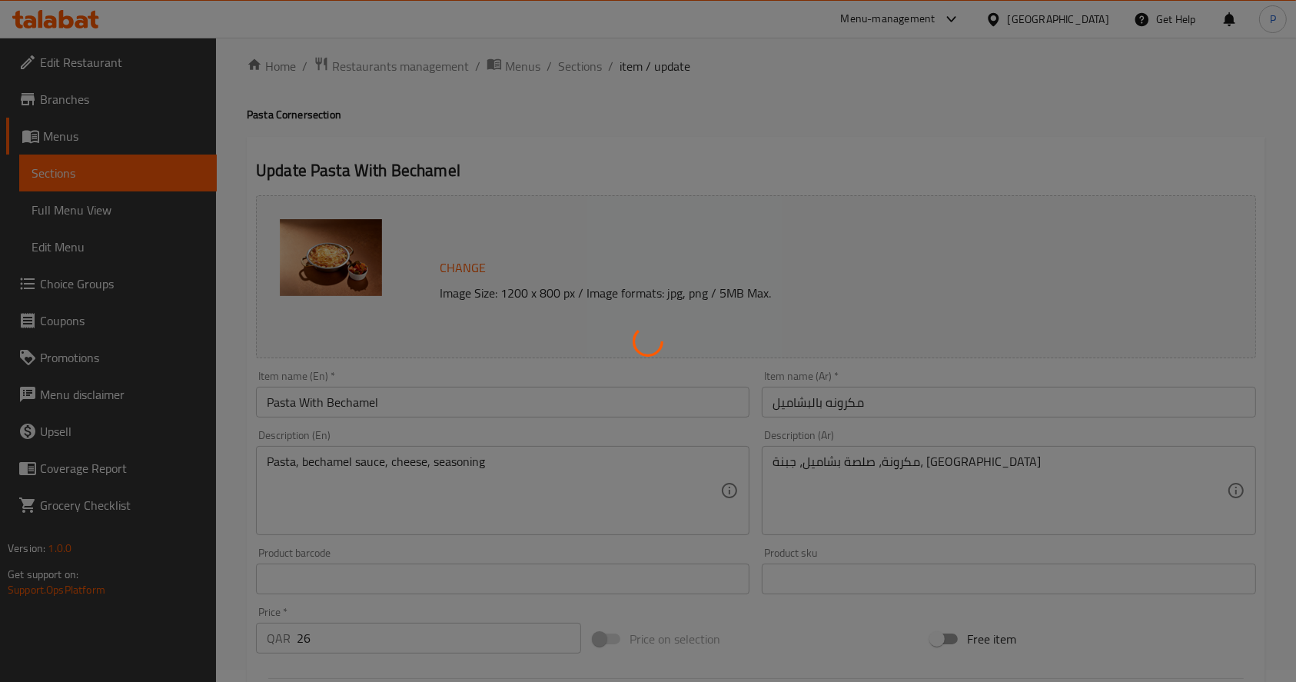
scroll to position [0, 0]
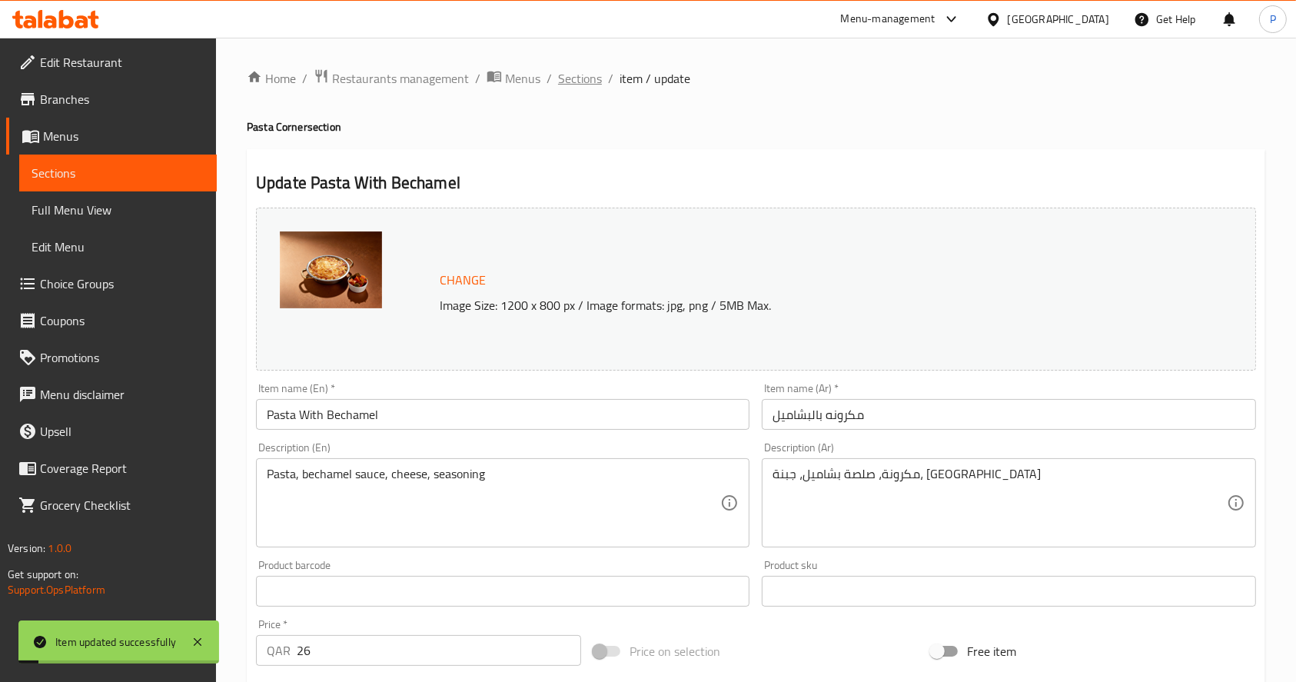
click at [576, 82] on span "Sections" at bounding box center [580, 78] width 44 height 18
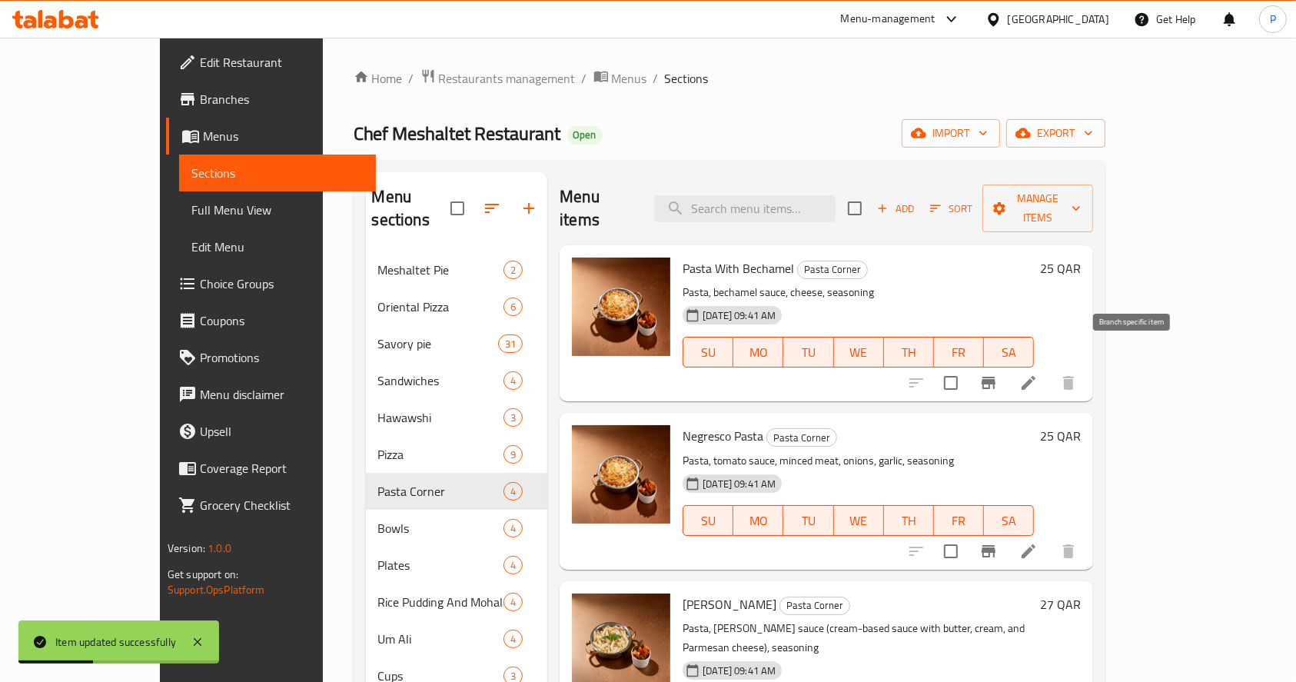
click at [996, 377] on icon "Branch-specific-item" at bounding box center [989, 383] width 14 height 12
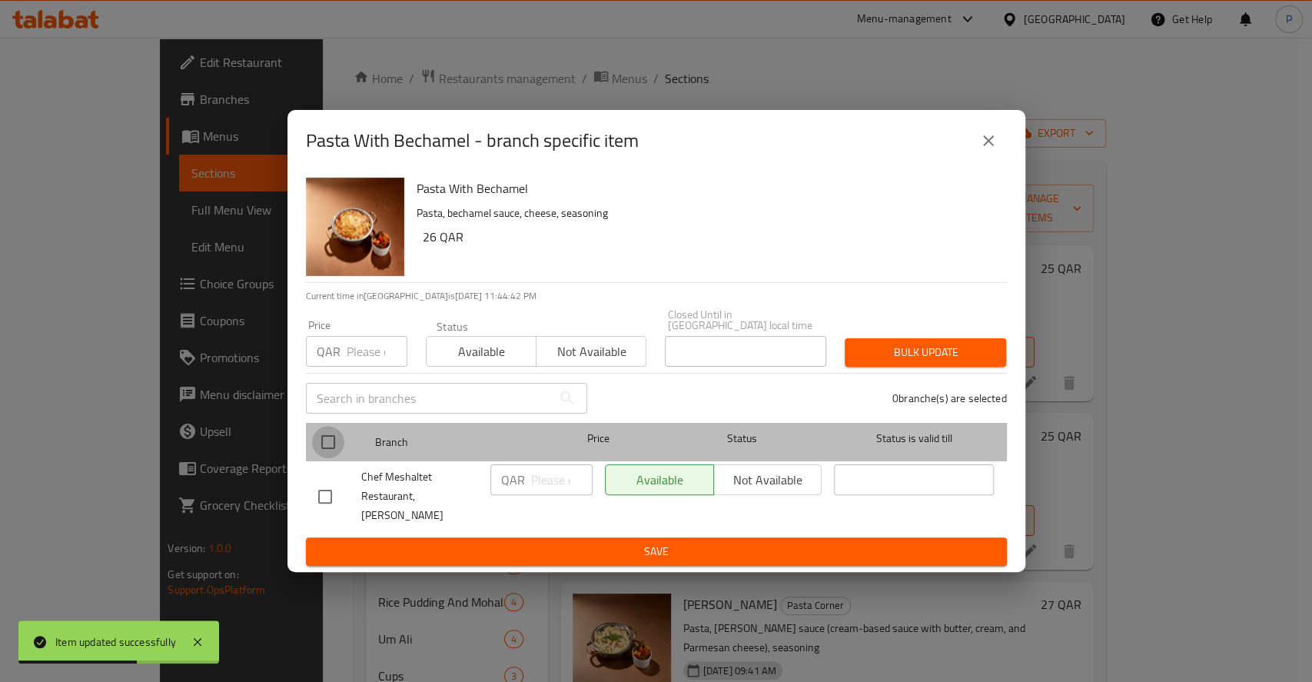
click at [332, 445] on input "checkbox" at bounding box center [328, 442] width 32 height 32
checkbox input "true"
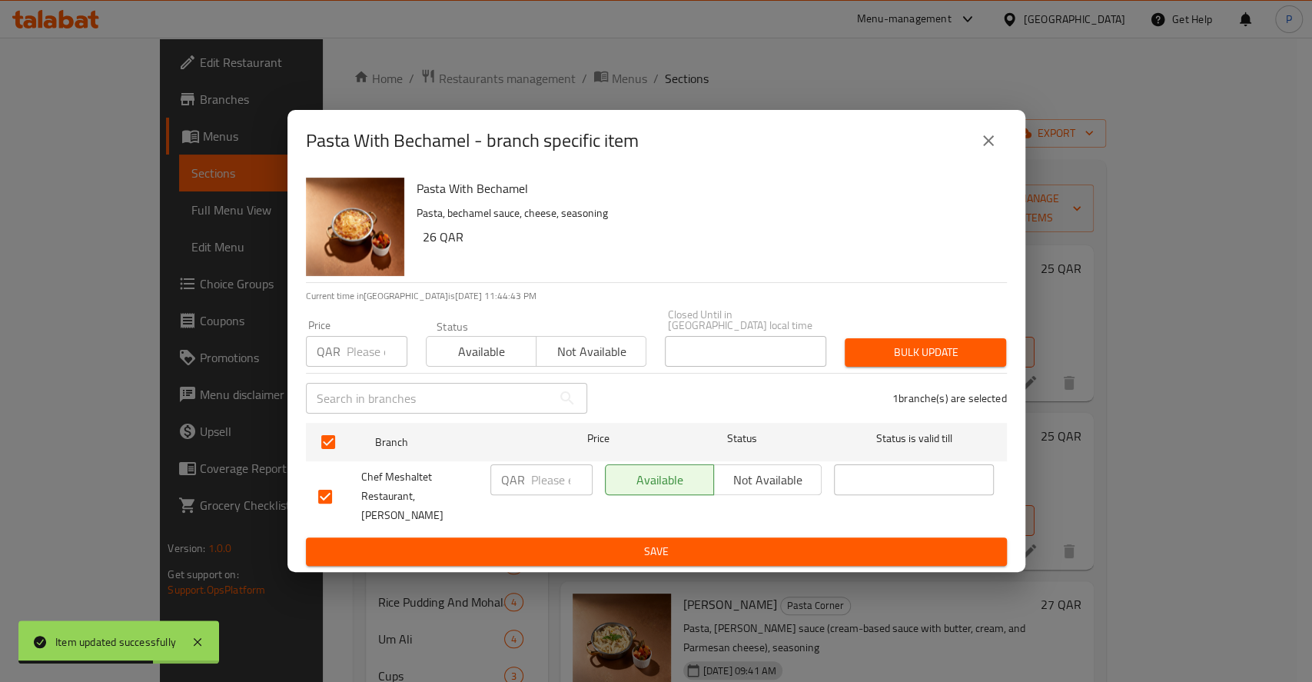
click at [557, 477] on input "number" at bounding box center [562, 479] width 62 height 31
type input "26"
click at [700, 542] on span "Save" at bounding box center [656, 551] width 677 height 19
